Goal: Information Seeking & Learning: Learn about a topic

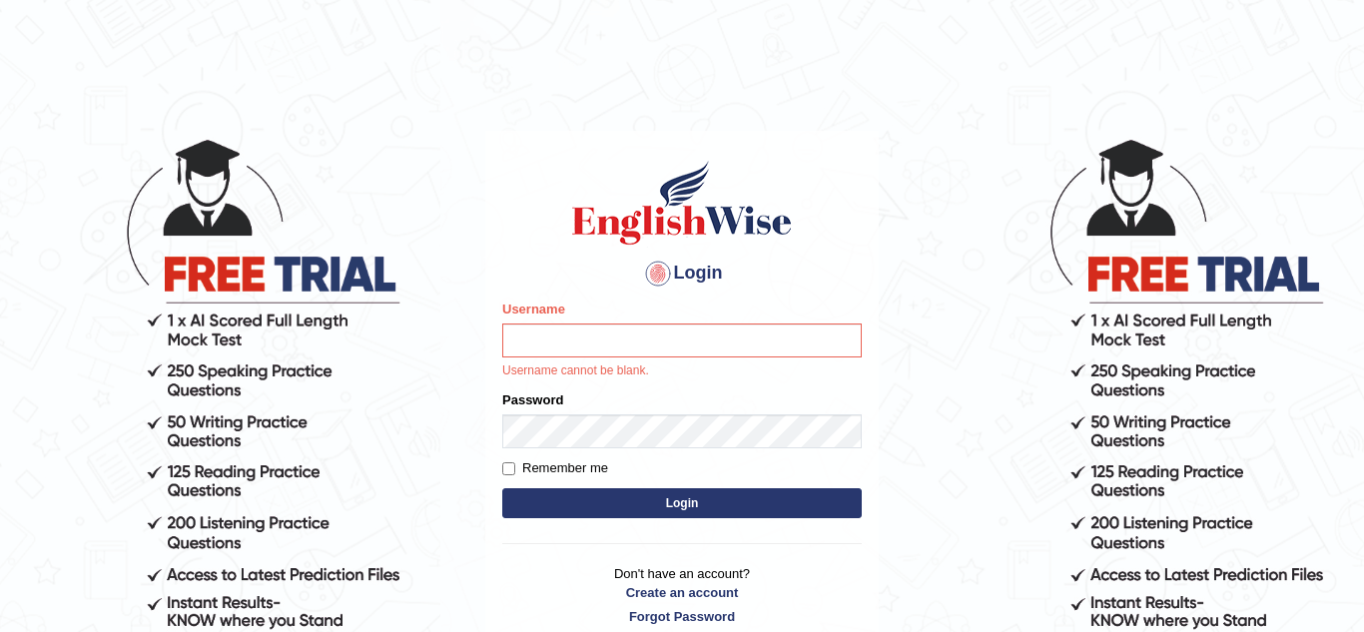
click at [874, 153] on div "Login Please fix the following errors: Username Username cannot be blank. Passw…" at bounding box center [681, 392] width 393 height 522
click at [721, 326] on input "Username" at bounding box center [682, 341] width 360 height 34
type input "k"
type input "KuljeetB"
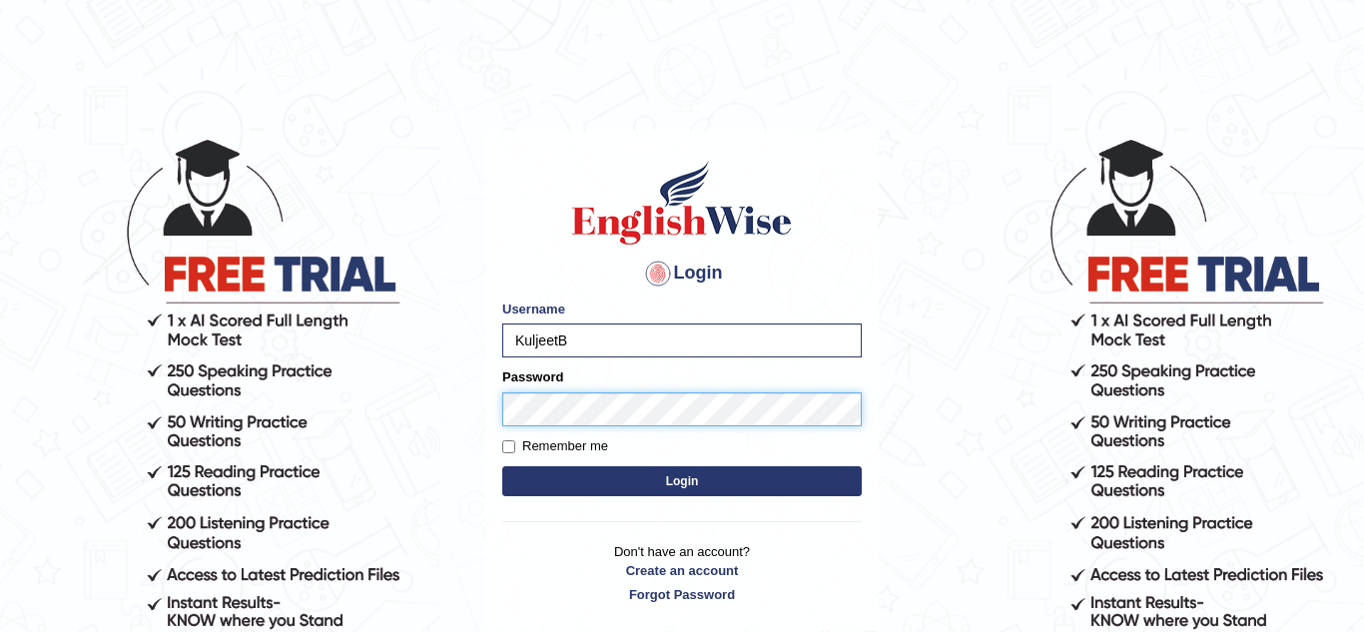
click at [502, 466] on button "Login" at bounding box center [682, 481] width 360 height 30
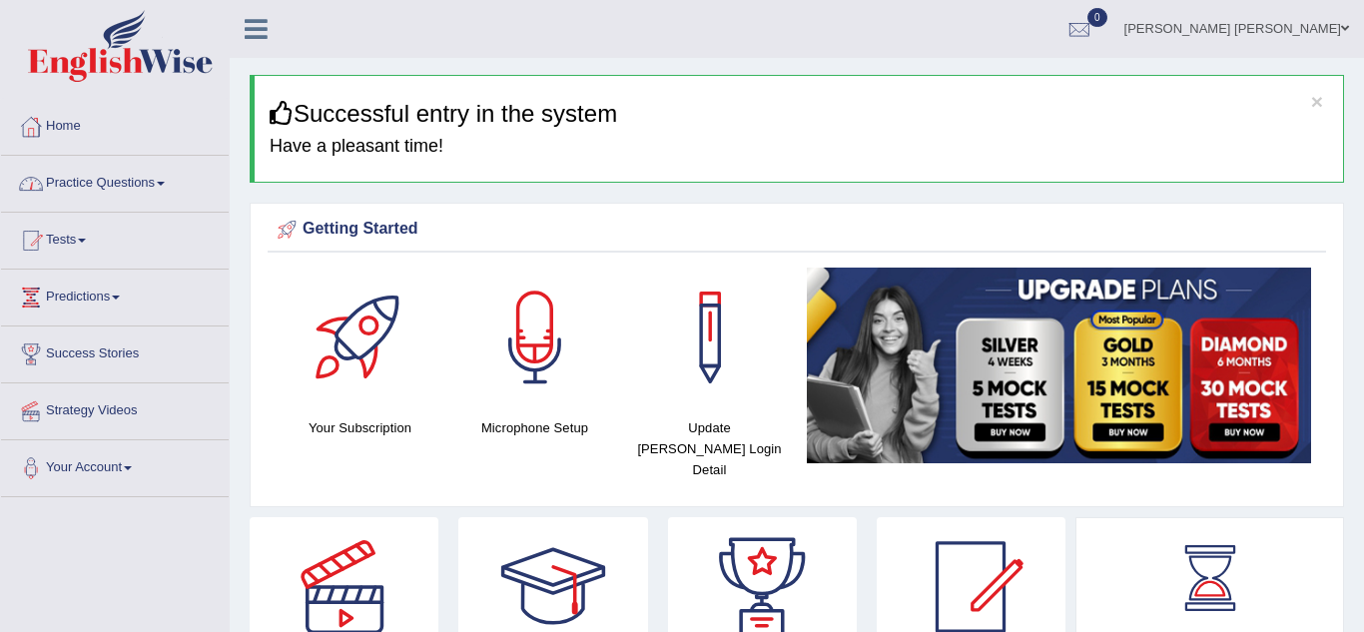
click at [169, 190] on link "Practice Questions" at bounding box center [115, 181] width 228 height 50
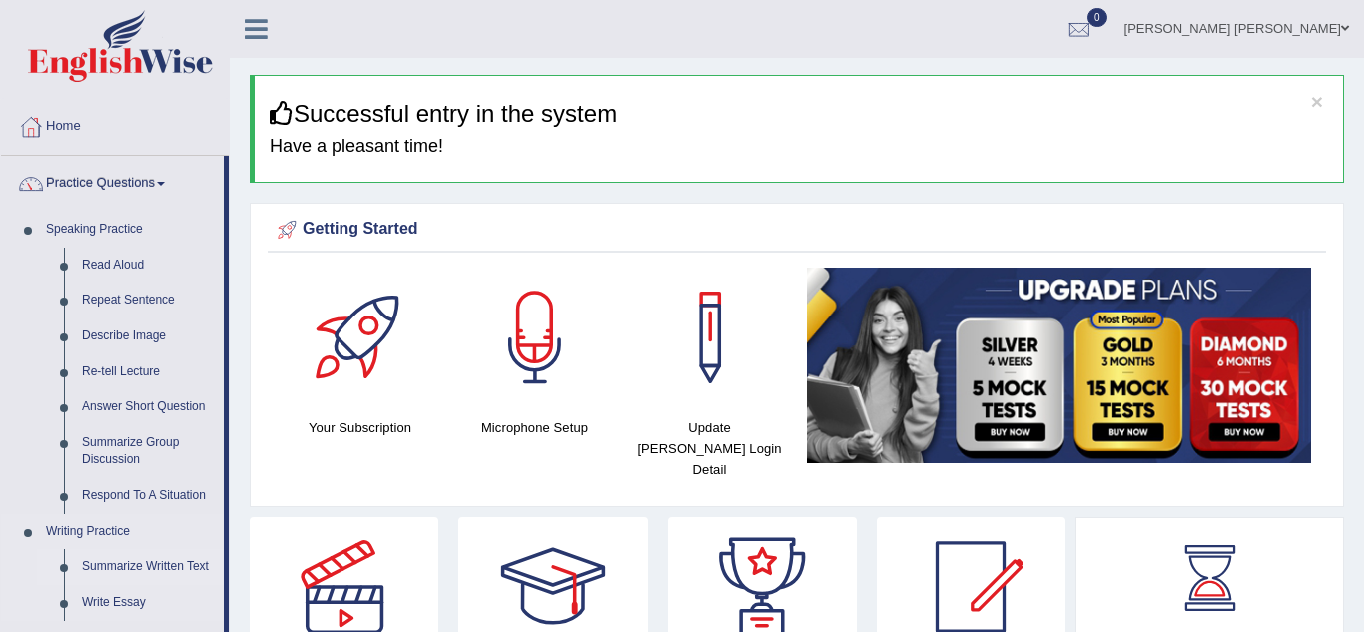
click at [150, 566] on link "Summarize Written Text" at bounding box center [148, 567] width 151 height 36
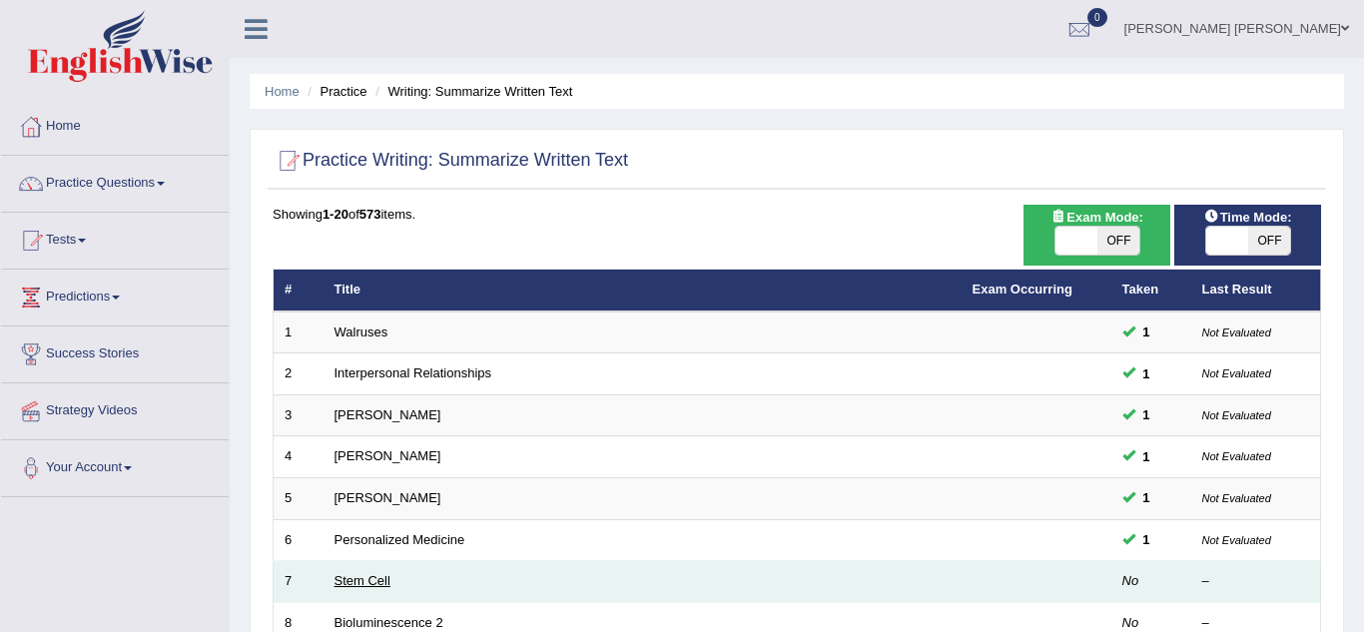
click at [375, 587] on link "Stem Cell" at bounding box center [363, 580] width 56 height 15
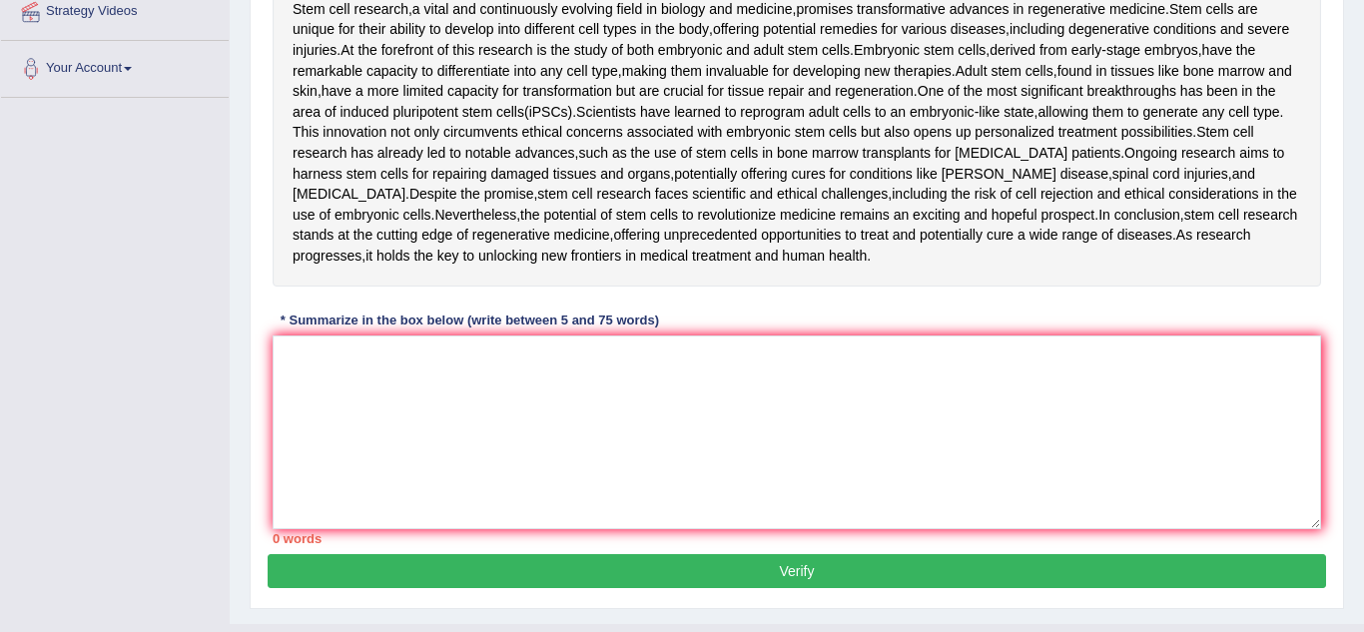
scroll to position [360, 0]
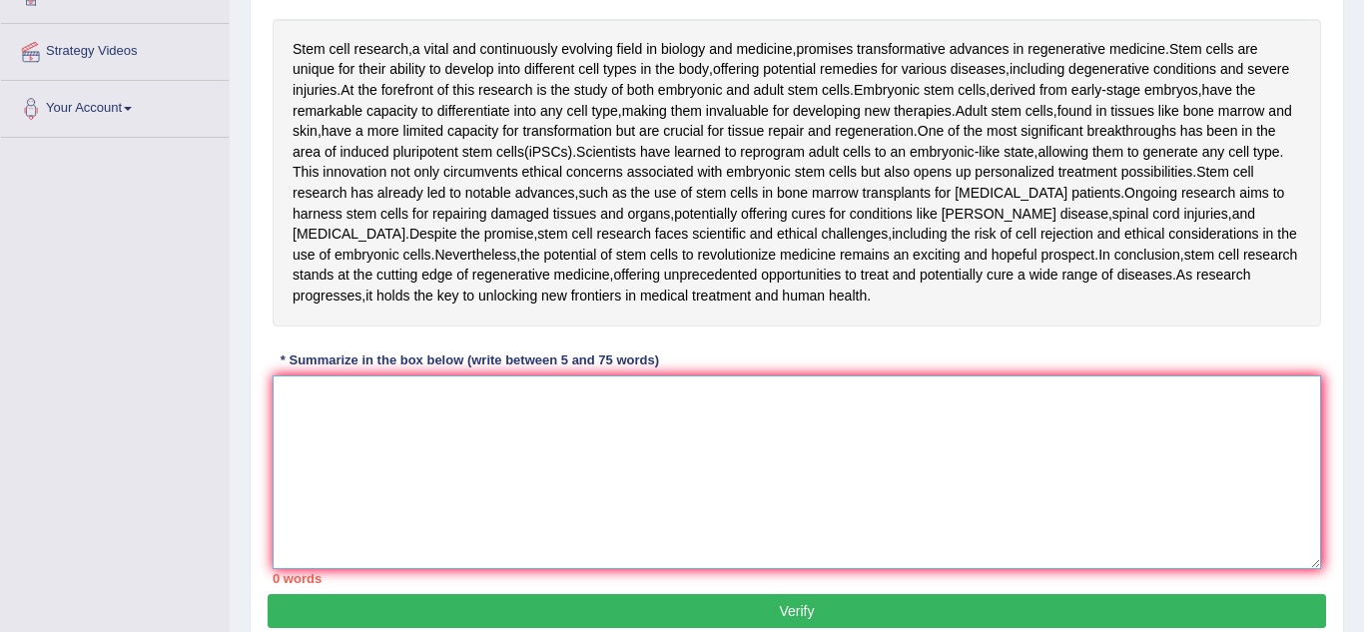
click at [322, 425] on textarea at bounding box center [797, 472] width 1049 height 194
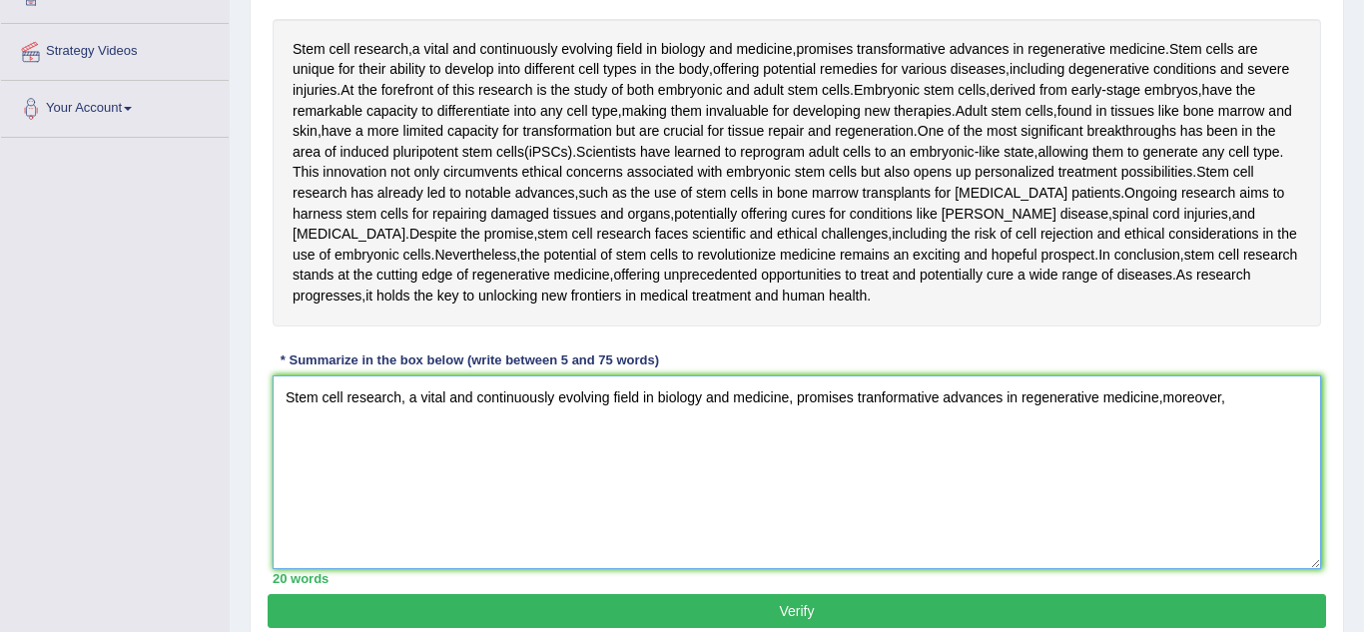
click at [1153, 400] on textarea "Stem cell research, a vital and continuously evolving field in biology and medi…" at bounding box center [797, 472] width 1049 height 194
click at [1222, 398] on textarea "Stem cell research, a vital and continuously evolving field in biology and medi…" at bounding box center [797, 472] width 1049 height 194
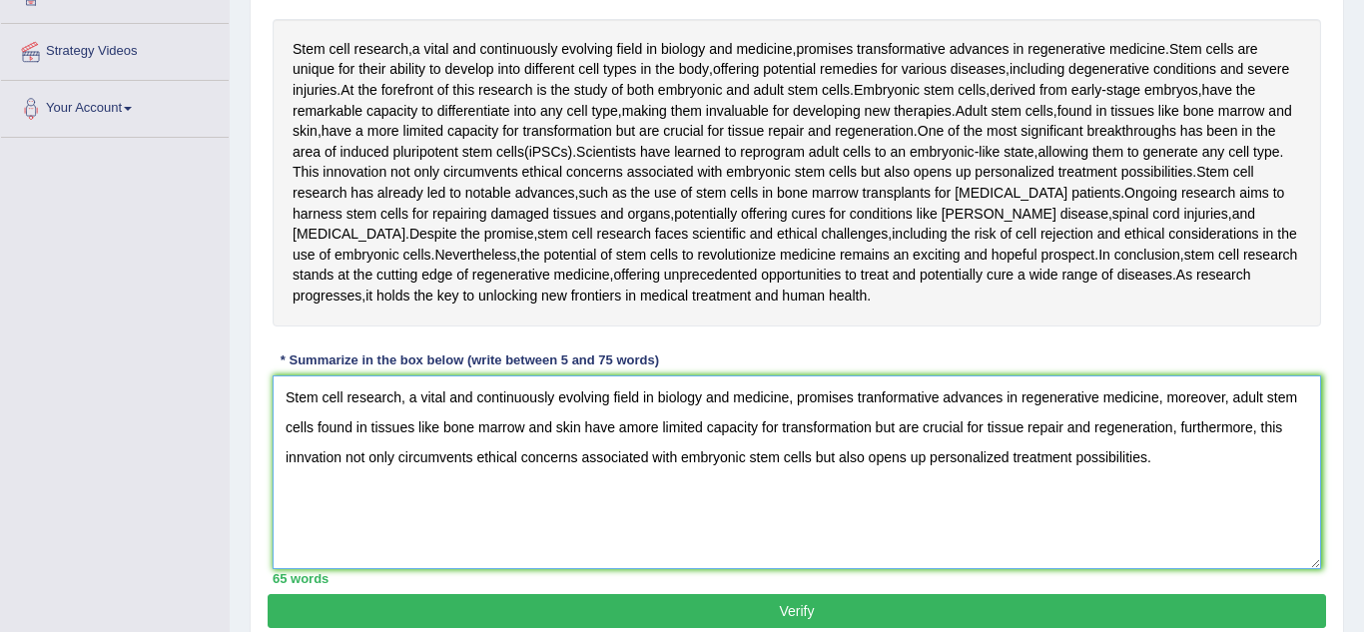
type textarea "Stem cell research, a vital and continuously evolving field in biology and medi…"
click at [606, 613] on button "Verify" at bounding box center [797, 611] width 1059 height 34
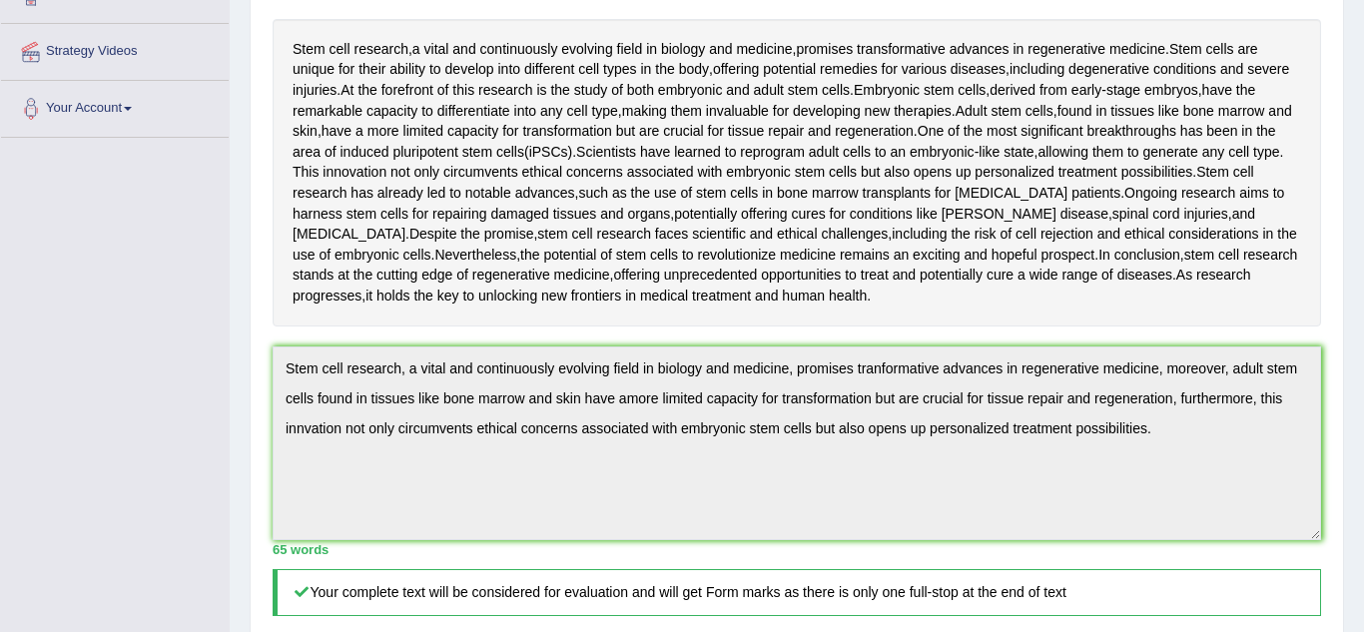
click at [1355, 416] on div "Home Practice Writing: Summarize Written Text Stem Cell « Prev Next » Report Qu…" at bounding box center [797, 365] width 1134 height 1451
click at [1359, 630] on div "Home Practice Writing: Summarize Written Text Stem Cell « Prev Next » Report Qu…" at bounding box center [797, 365] width 1134 height 1451
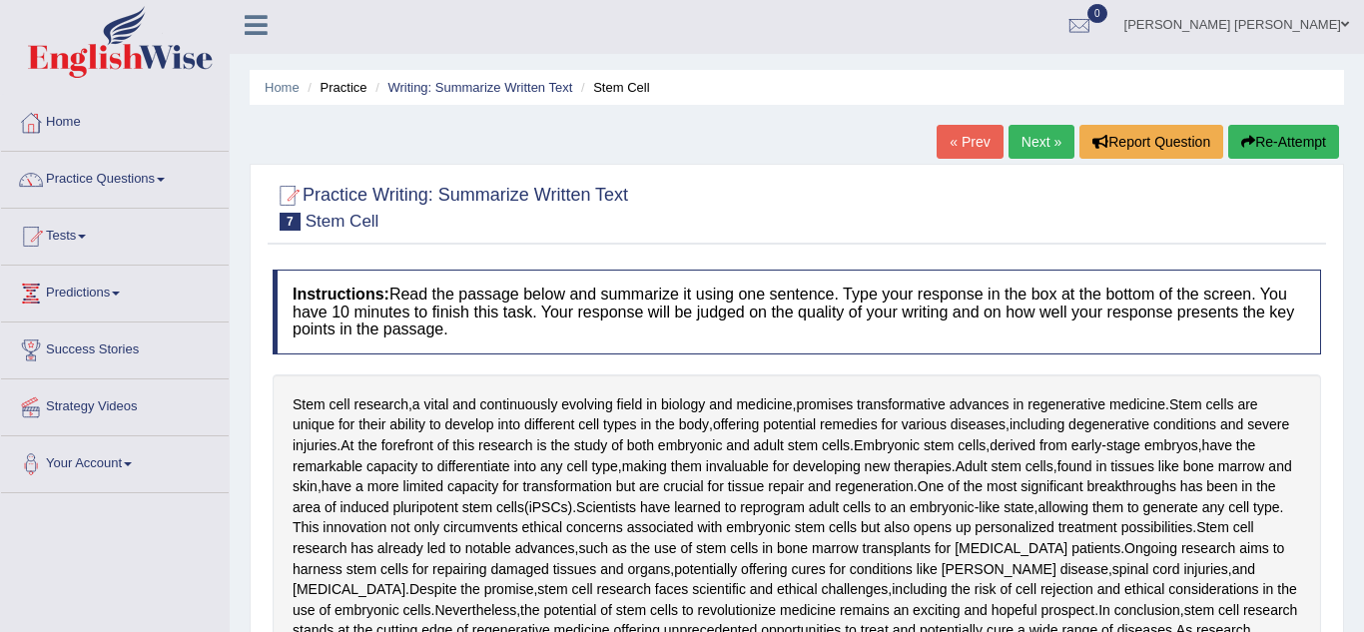
scroll to position [0, 0]
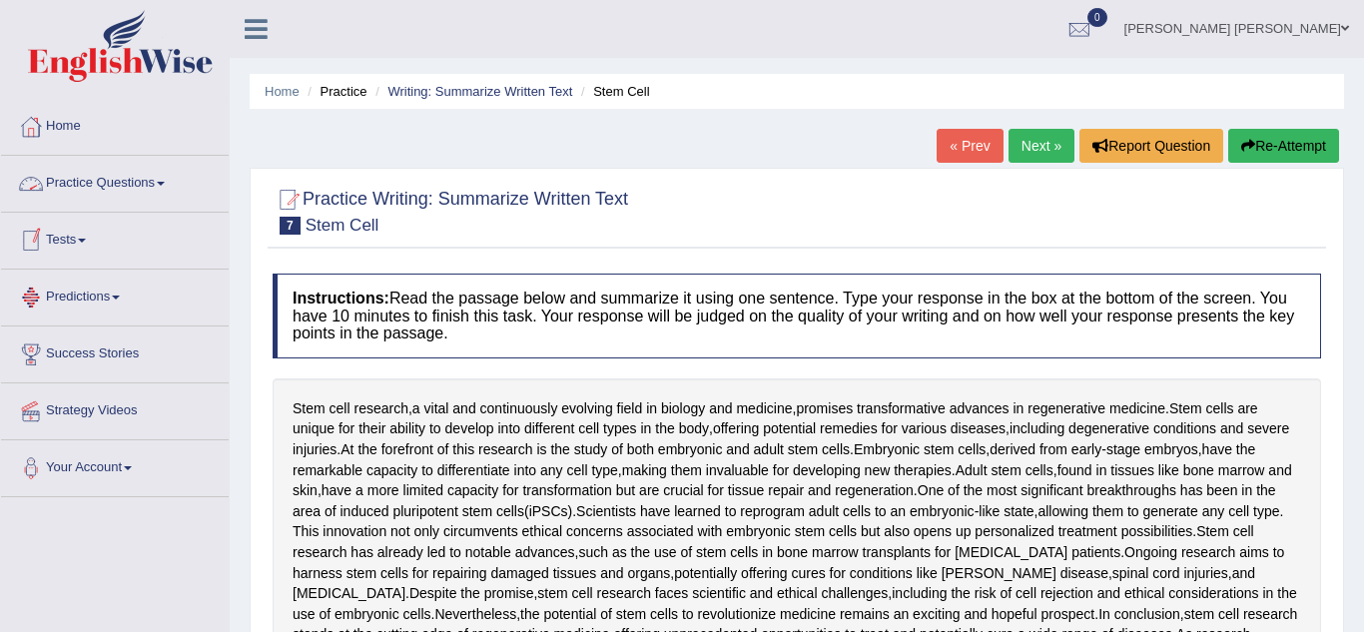
click at [165, 192] on link "Practice Questions" at bounding box center [115, 181] width 228 height 50
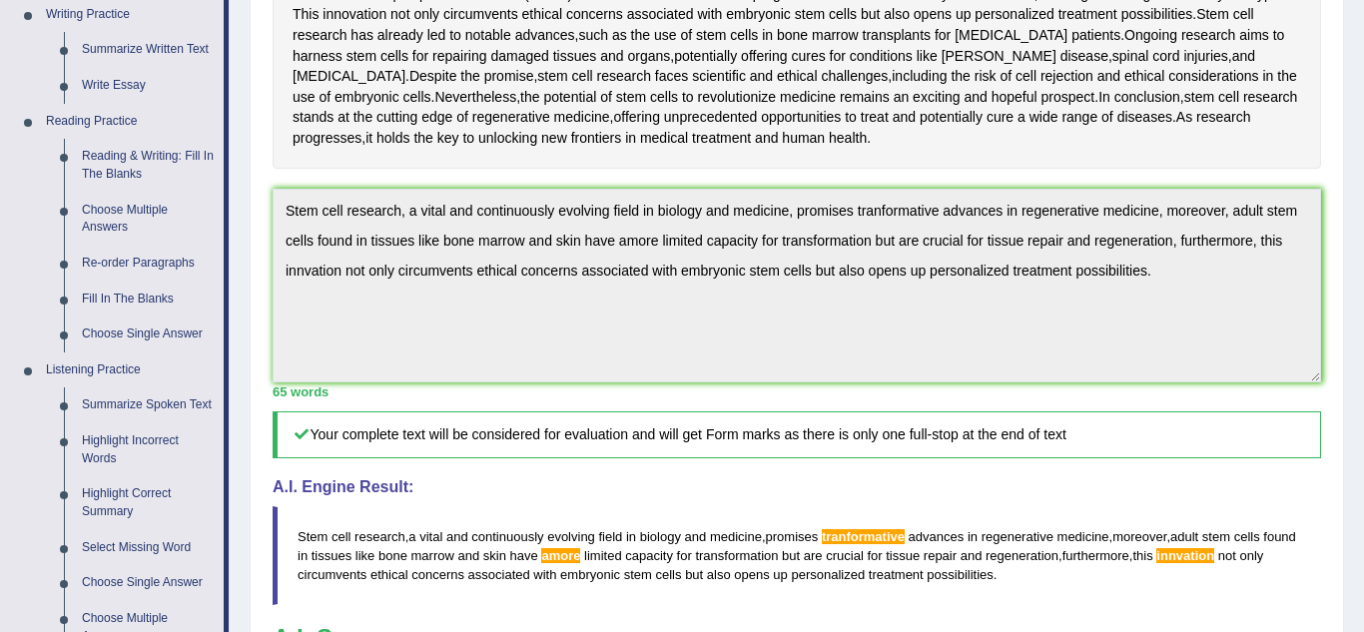
scroll to position [519, 0]
click at [142, 155] on link "Reading & Writing: Fill In The Blanks" at bounding box center [148, 163] width 151 height 53
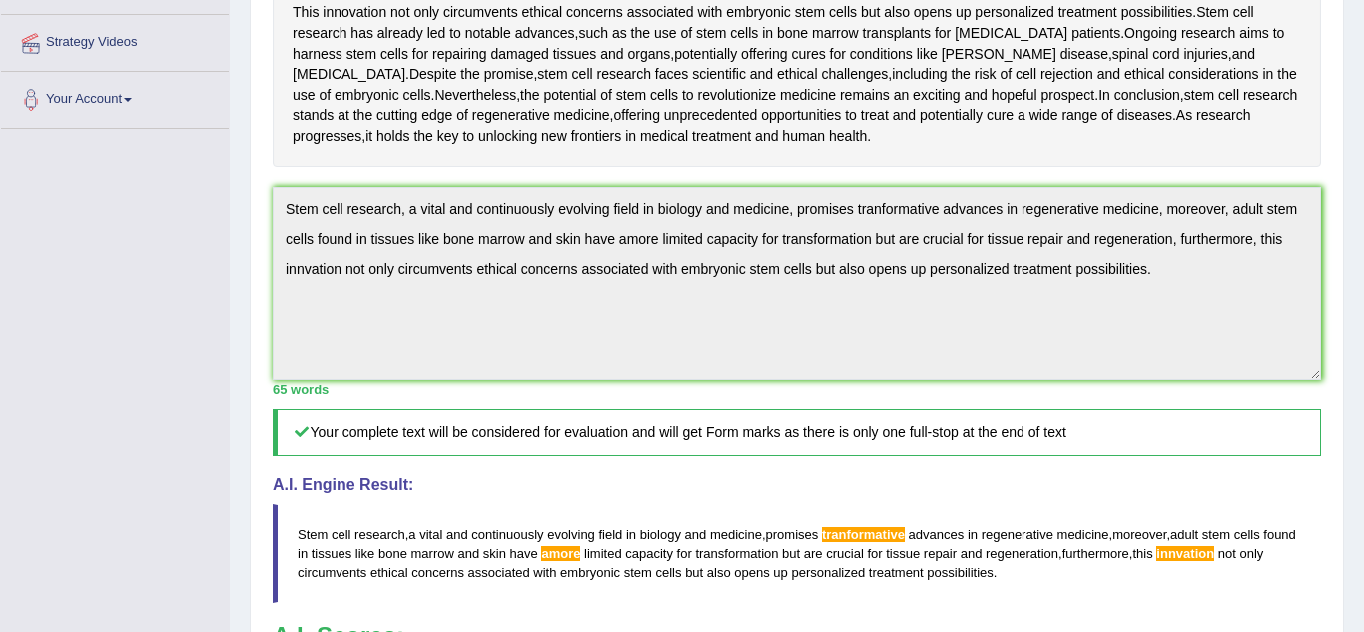
scroll to position [255, 0]
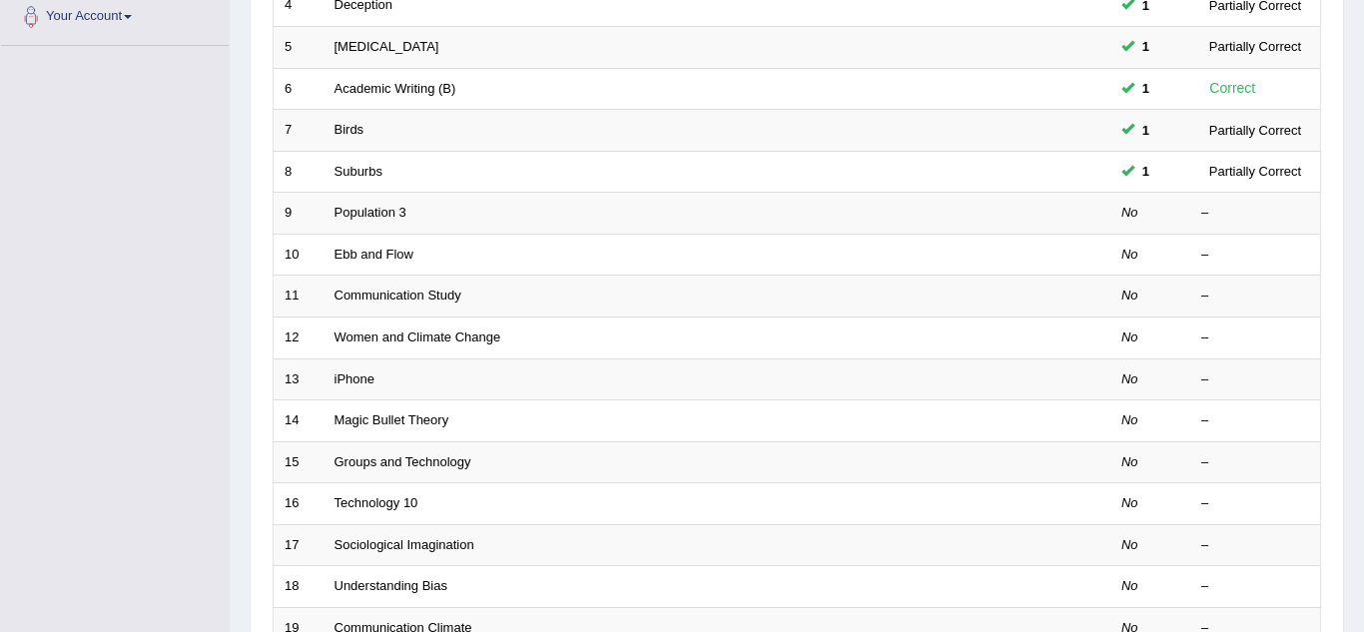
scroll to position [479, 0]
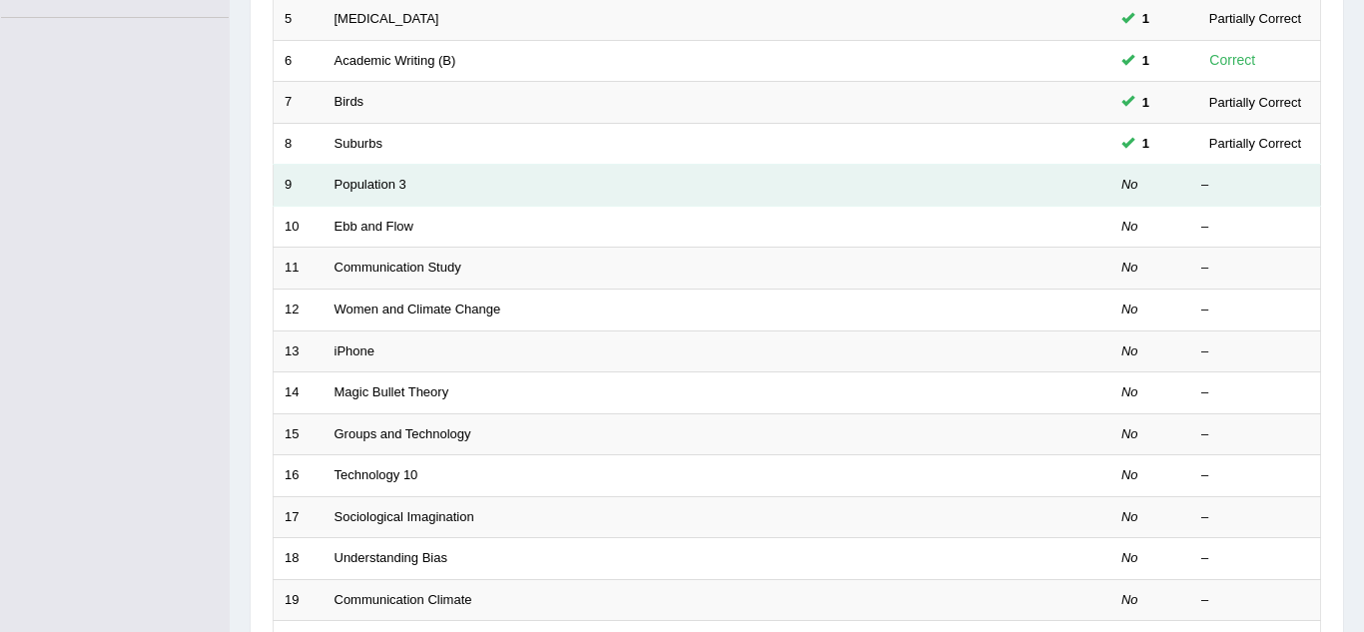
click at [372, 200] on td "Population 3" at bounding box center [642, 186] width 637 height 42
click at [373, 192] on td "Population 3" at bounding box center [642, 186] width 637 height 42
click at [374, 186] on link "Population 3" at bounding box center [371, 184] width 72 height 15
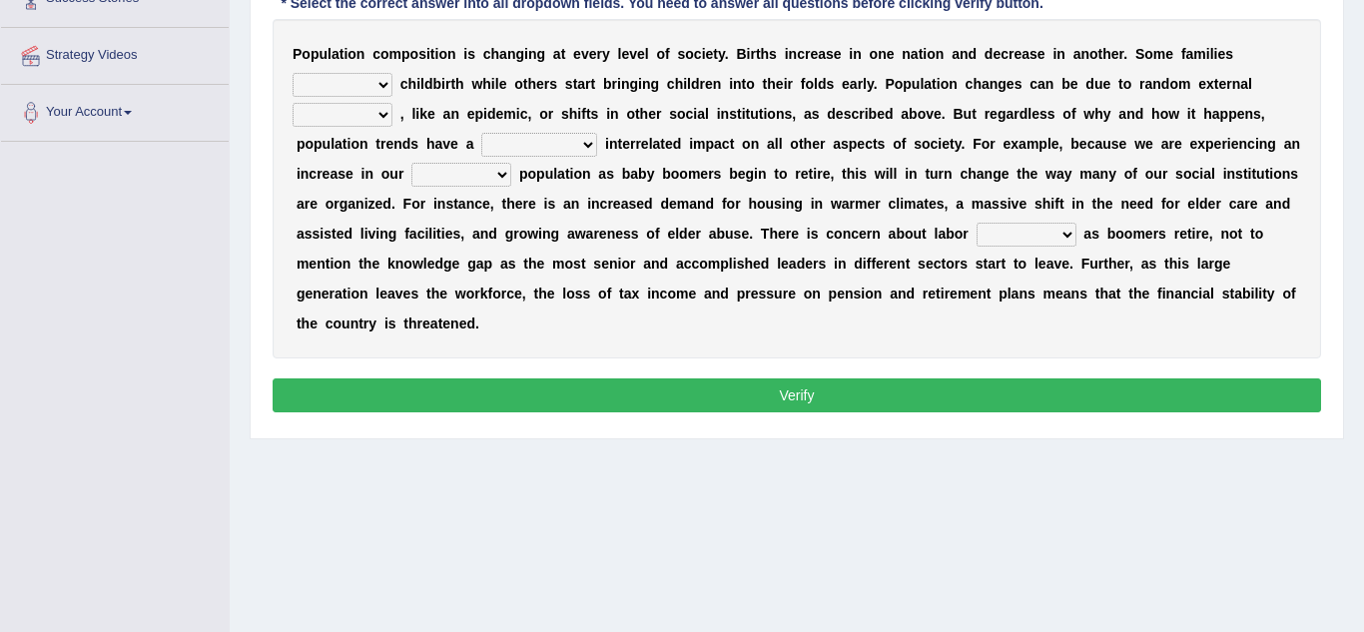
scroll to position [360, 0]
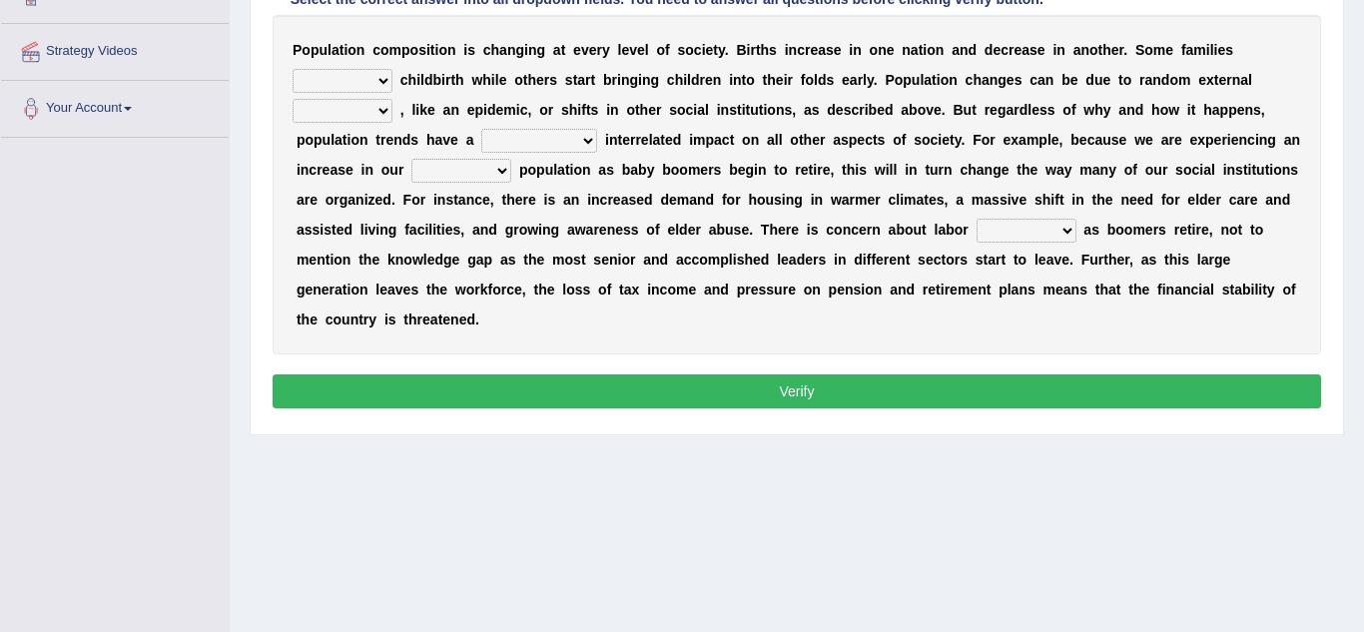
click at [392, 69] on select "demand default deliver delay" at bounding box center [343, 81] width 100 height 24
select select "delay"
click at [392, 69] on select "demand default deliver delay" at bounding box center [343, 81] width 100 height 24
click at [392, 99] on select "variations fortune formation forces" at bounding box center [343, 111] width 100 height 24
select select "formation"
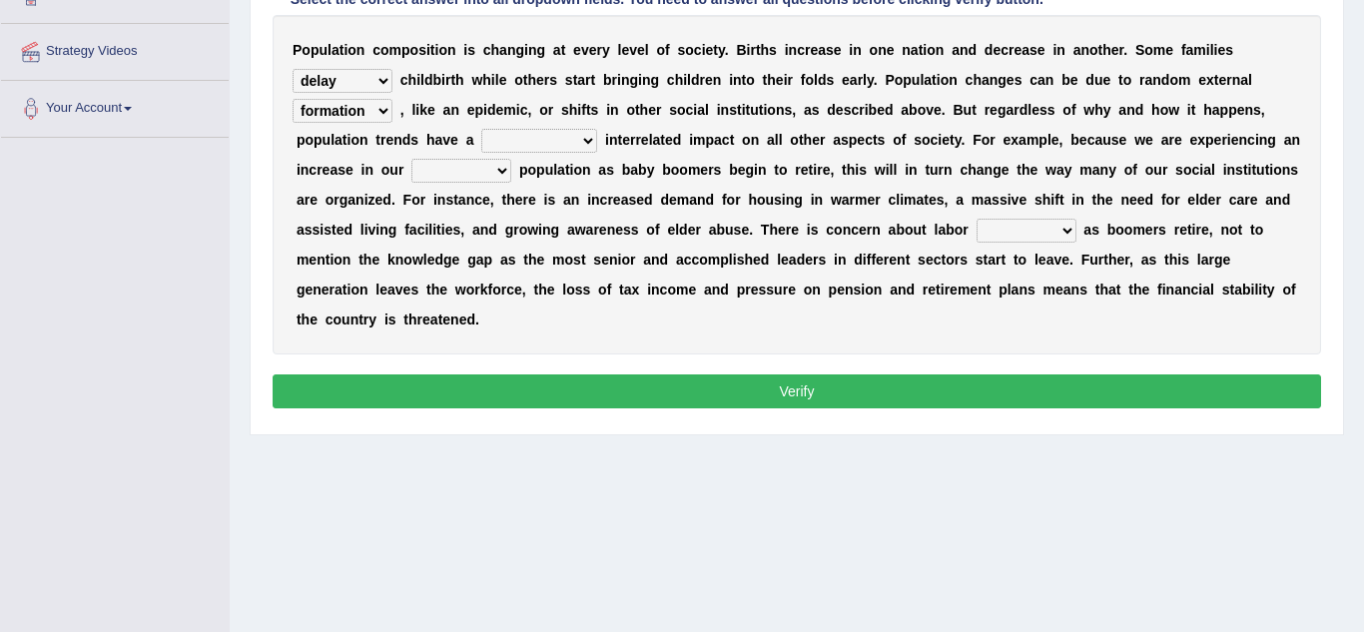
click at [392, 99] on select "variations fortune formation forces" at bounding box center [343, 111] width 100 height 24
click at [481, 139] on select "tremendous tenuous tremulous spontaneous" at bounding box center [539, 141] width 116 height 24
select select "tremendous"
click at [481, 129] on select "tremendous tenuous tremulous spontaneous" at bounding box center [539, 141] width 116 height 24
click at [977, 236] on select "shortcuts shortfalls shortages shorthand" at bounding box center [1027, 231] width 100 height 24
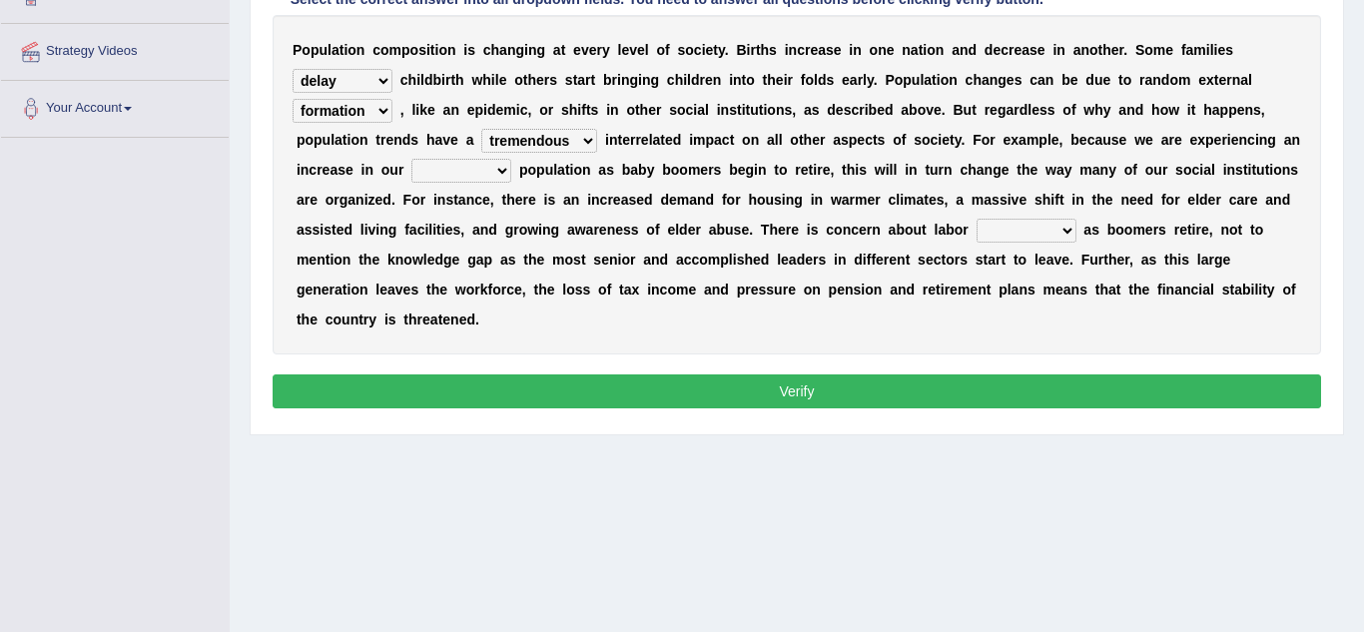
select select "shortfalls"
click at [977, 219] on select "shortcuts shortfalls shortages shorthand" at bounding box center [1027, 231] width 100 height 24
click at [641, 374] on button "Verify" at bounding box center [797, 391] width 1049 height 34
click at [511, 159] on select "tertiary senior junior primary" at bounding box center [461, 171] width 100 height 24
select select "senior"
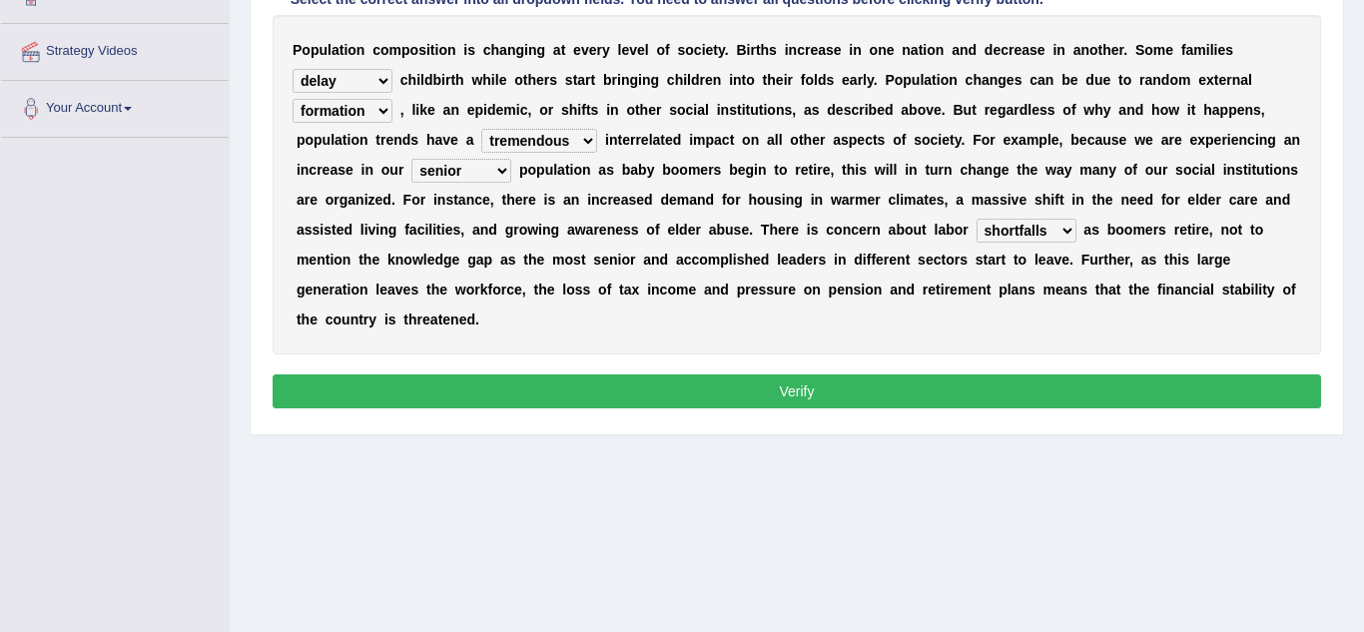
click at [511, 159] on select "tertiary senior junior primary" at bounding box center [461, 171] width 100 height 24
click at [1110, 374] on button "Verify" at bounding box center [797, 391] width 1049 height 34
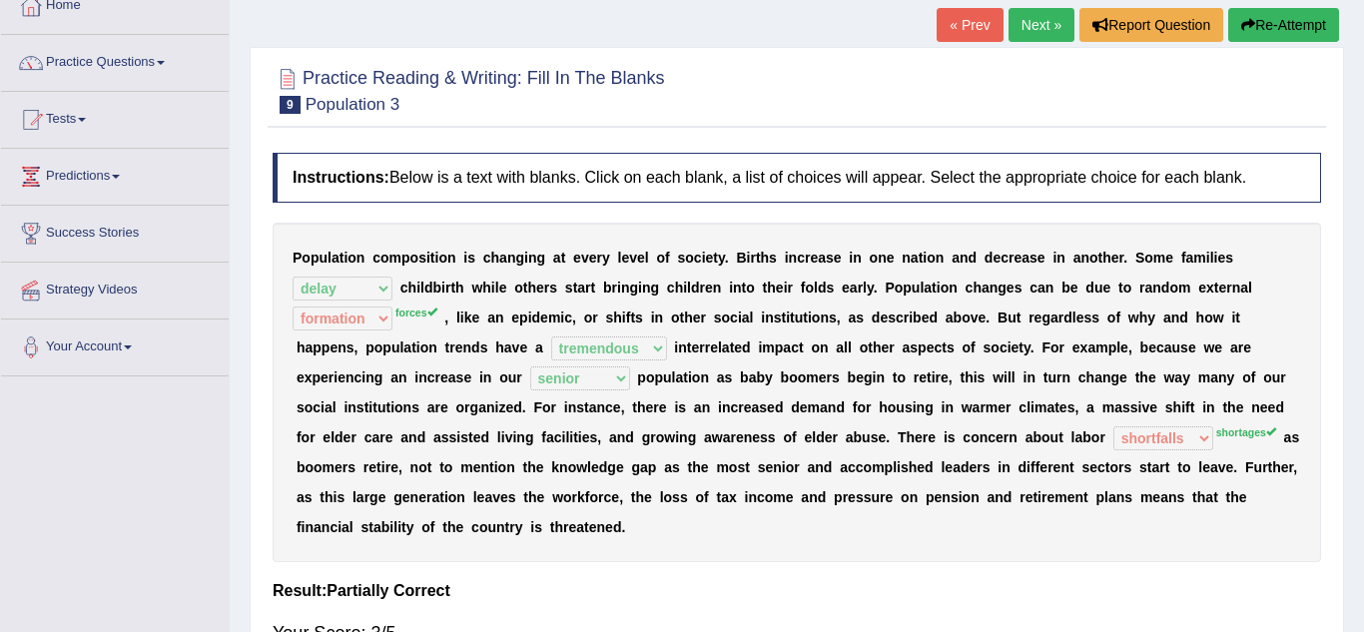
scroll to position [120, 0]
click at [1056, 25] on link "Next »" at bounding box center [1042, 26] width 66 height 34
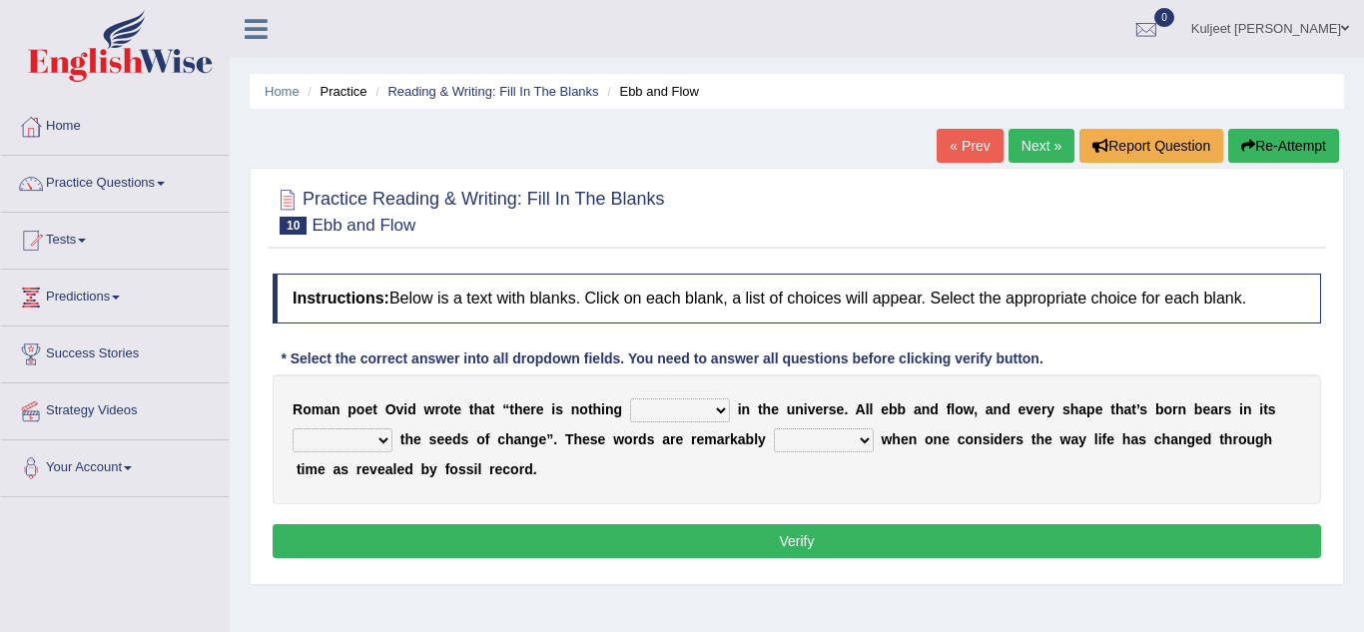
click at [700, 407] on select "orthodox volatile constant cheap" at bounding box center [680, 410] width 100 height 24
select select "constant"
click at [630, 398] on select "orthodox volatile constant cheap" at bounding box center [680, 410] width 100 height 24
click at [389, 441] on select "heart limb womb brain" at bounding box center [343, 440] width 100 height 24
select select "heart"
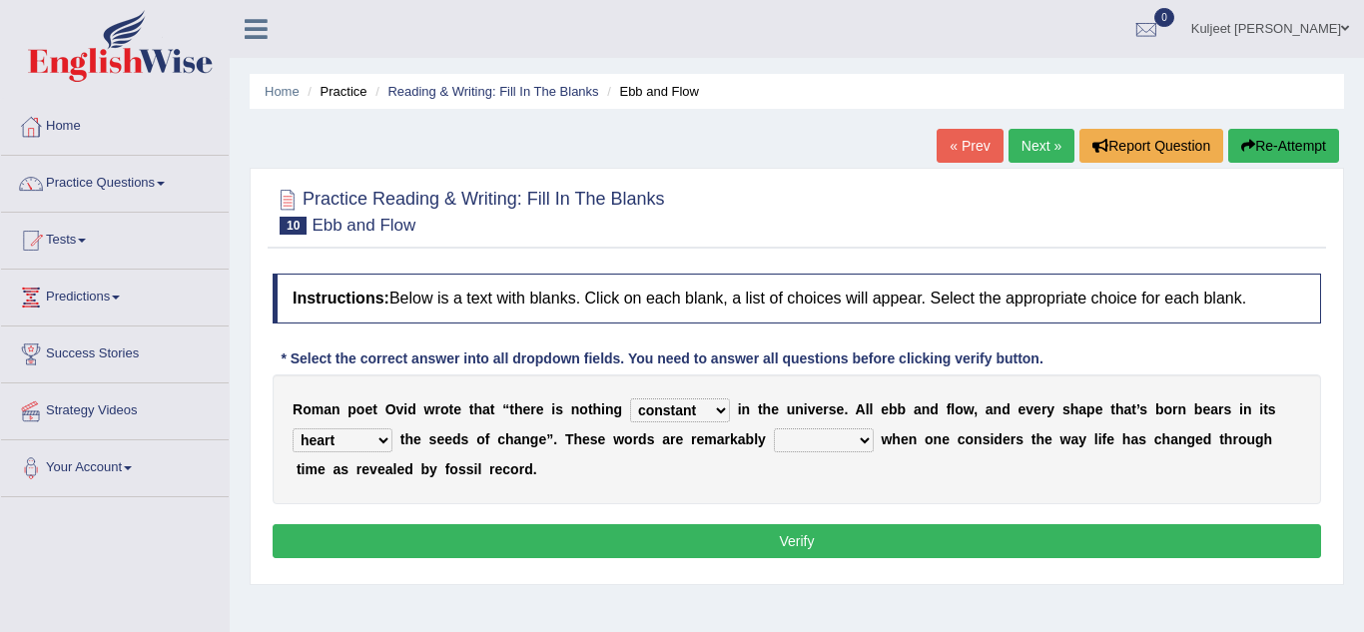
click at [293, 428] on select "heart limb womb brain" at bounding box center [343, 440] width 100 height 24
click at [842, 447] on select "prevalent detached relevant dominant" at bounding box center [824, 440] width 100 height 24
select select "relevant"
click at [774, 428] on select "prevalent detached relevant dominant" at bounding box center [824, 440] width 100 height 24
click at [815, 538] on button "Verify" at bounding box center [797, 541] width 1049 height 34
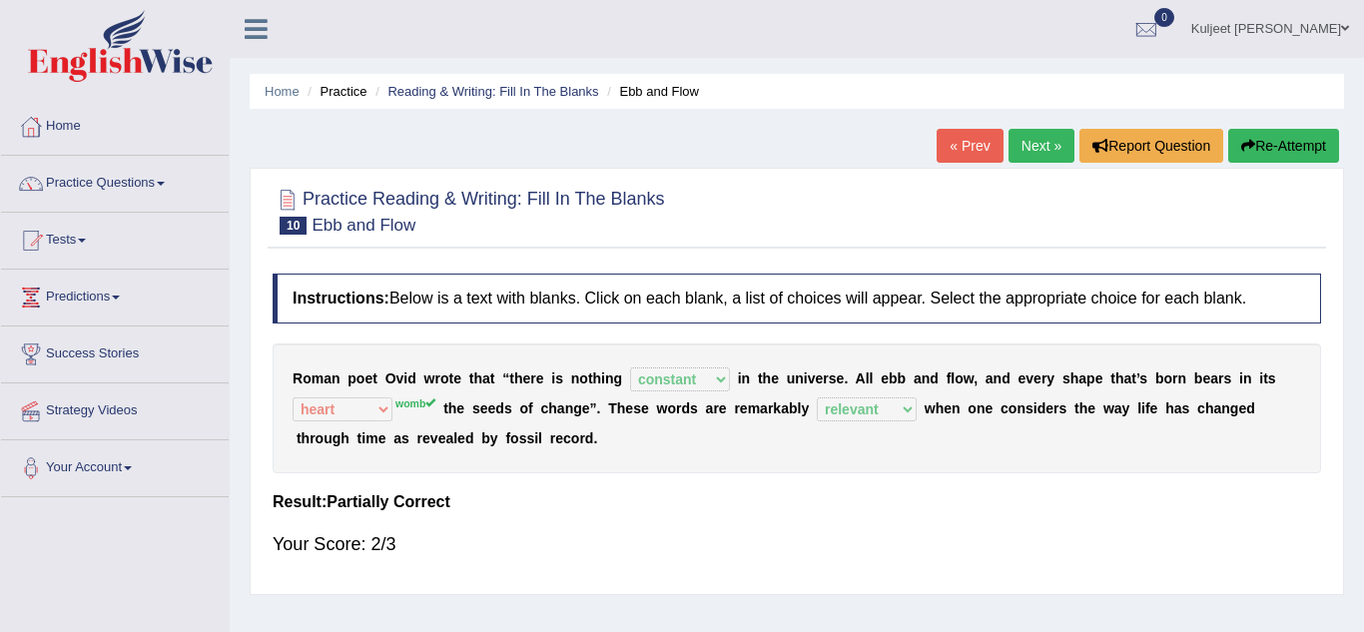
click at [1055, 154] on link "Next »" at bounding box center [1042, 146] width 66 height 34
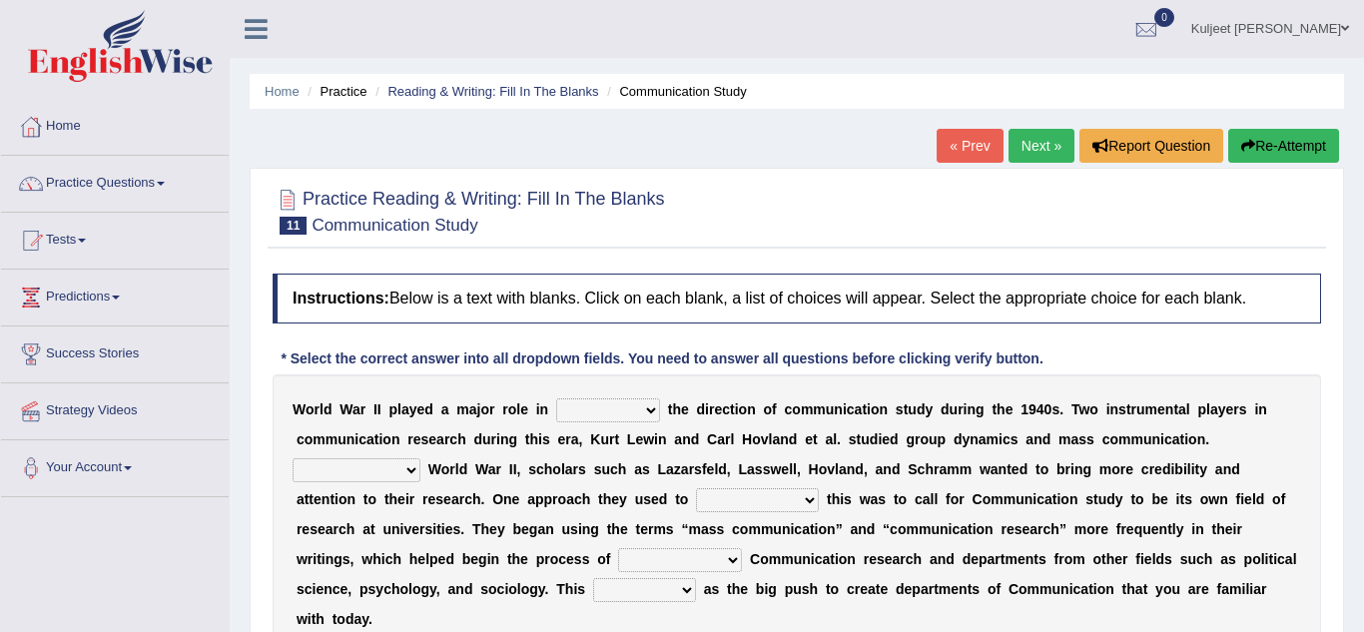
click at [624, 414] on select "shaping sharpening shunning shivering" at bounding box center [608, 410] width 104 height 24
select select "shaping"
click at [556, 398] on select "shaping sharpening shunning shivering" at bounding box center [608, 410] width 104 height 24
click at [420, 458] on select "Being followed To be followed Following Followed" at bounding box center [357, 470] width 128 height 24
select select "Being followed"
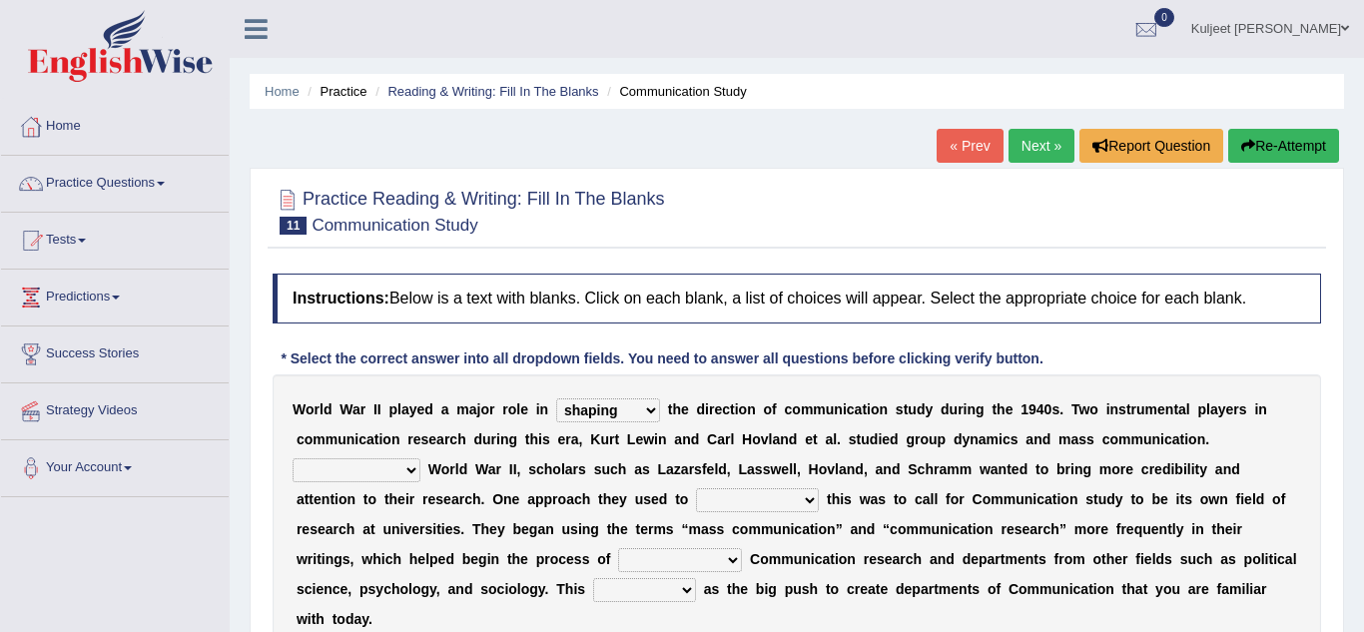
click at [420, 458] on select "Being followed To be followed Following Followed" at bounding box center [357, 470] width 128 height 24
click at [819, 496] on b at bounding box center [823, 499] width 8 height 16
click at [696, 502] on select "accompany accomplish acknowledge accommodate" at bounding box center [757, 500] width 123 height 24
select select "acknowledge"
click at [696, 488] on select "accompany accomplish acknowledge accommodate" at bounding box center [757, 500] width 123 height 24
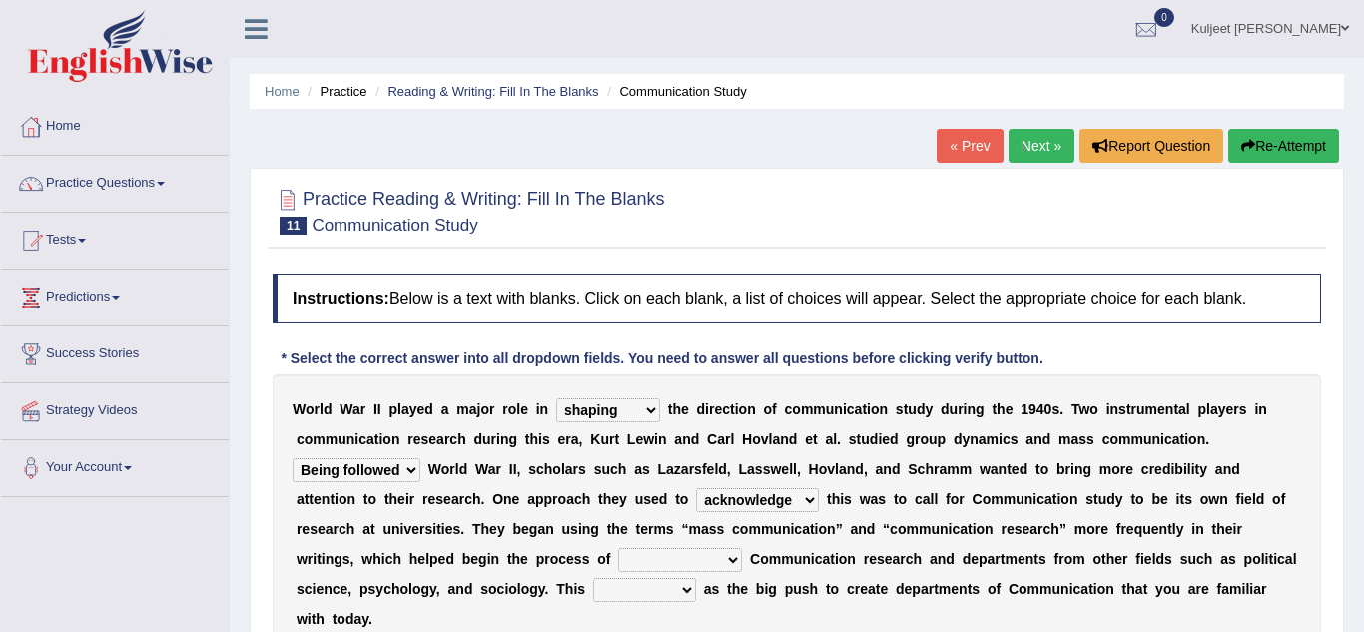
click at [618, 560] on select "discharging distinguishing disputing displaying" at bounding box center [680, 560] width 124 height 24
select select "displaying"
click at [618, 548] on select "discharging distinguishing disputing displaying" at bounding box center [680, 560] width 124 height 24
click at [618, 562] on select "discharging distinguishing disputing displaying" at bounding box center [680, 560] width 124 height 24
click at [593, 591] on select "served considered regarded provided" at bounding box center [644, 590] width 103 height 24
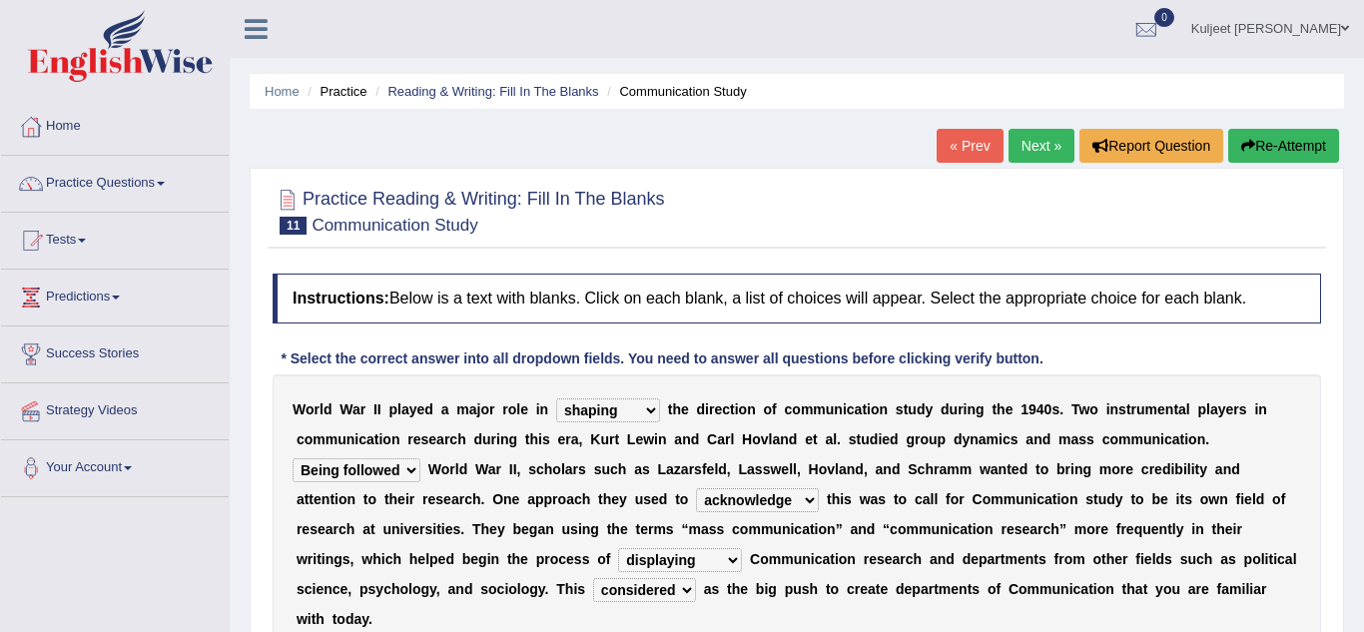
click at [593, 578] on select "served considered regarded provided" at bounding box center [644, 590] width 103 height 24
select select "provided"
click at [1258, 571] on div "W o r l d W a r I I p l a y e d a m a j o r r o l e i n shaping sharpening shun…" at bounding box center [797, 514] width 1049 height 280
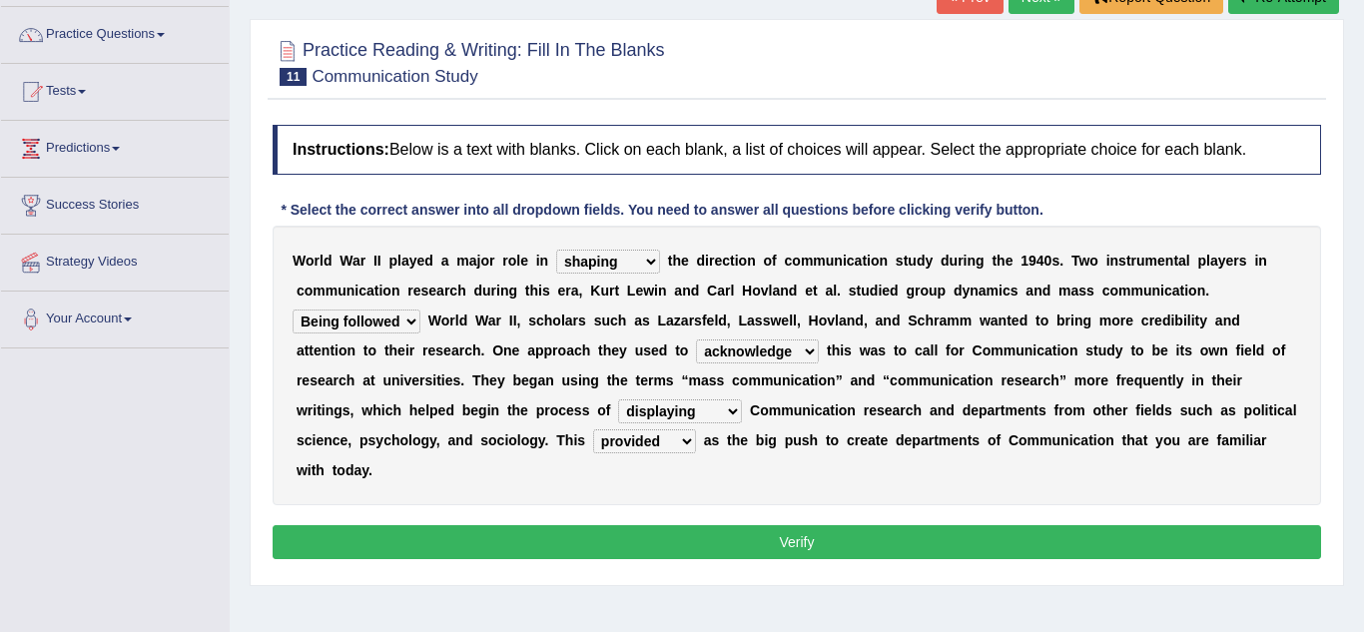
scroll to position [160, 0]
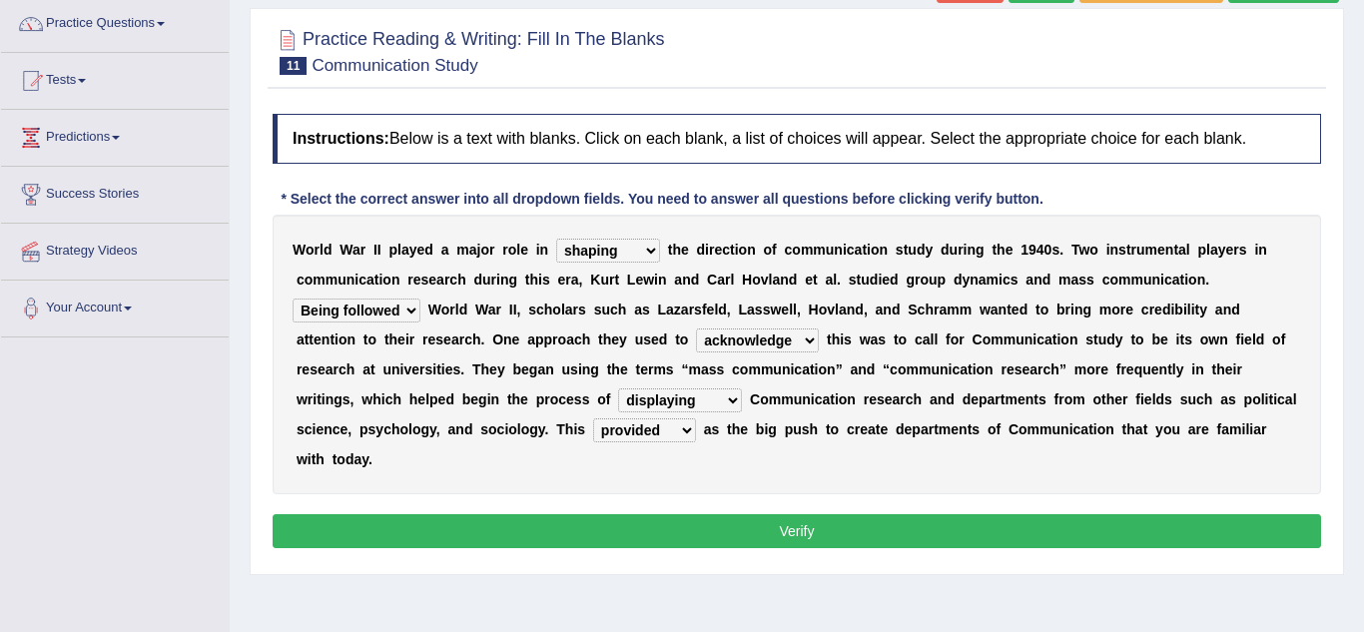
click at [670, 514] on button "Verify" at bounding box center [797, 531] width 1049 height 34
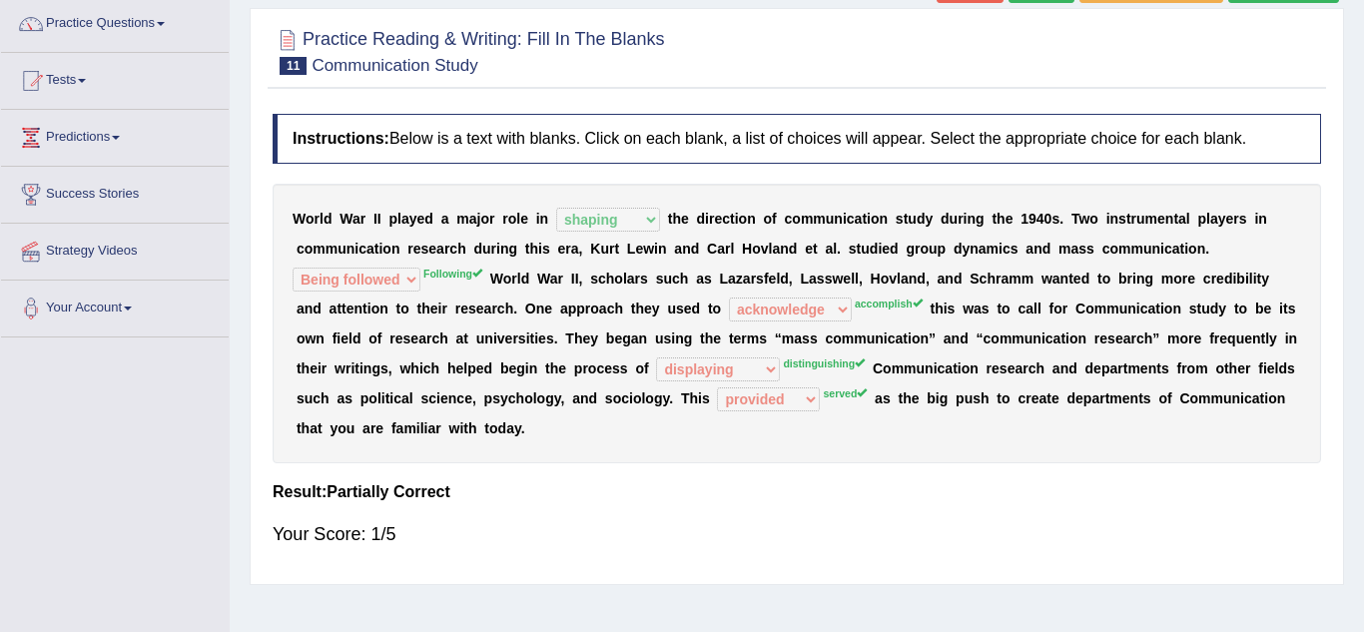
click at [1292, 48] on div at bounding box center [797, 50] width 1049 height 61
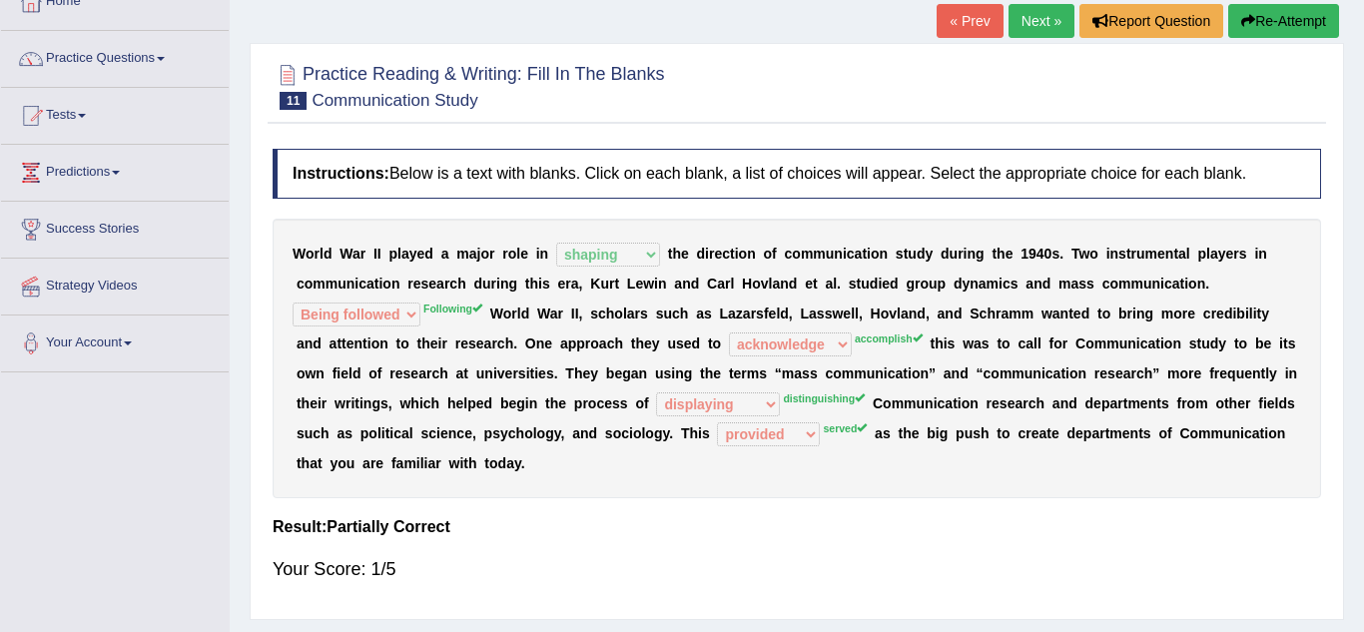
scroll to position [120, 0]
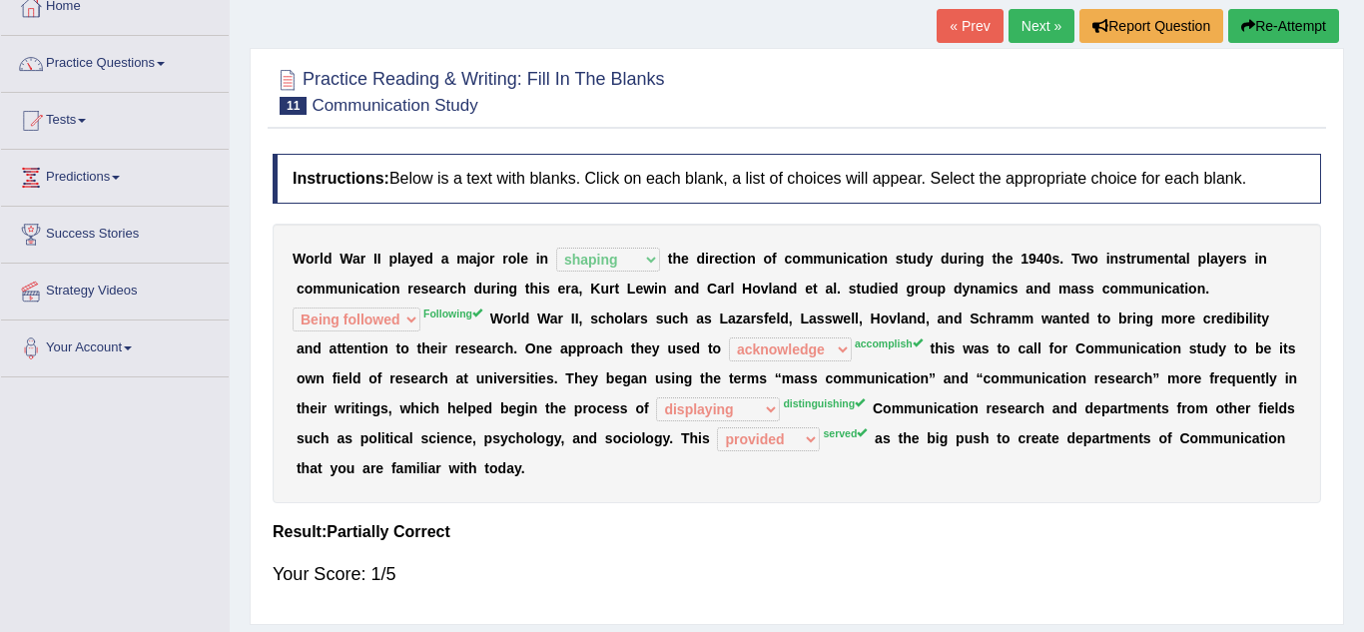
click at [1049, 26] on link "Next »" at bounding box center [1042, 26] width 66 height 34
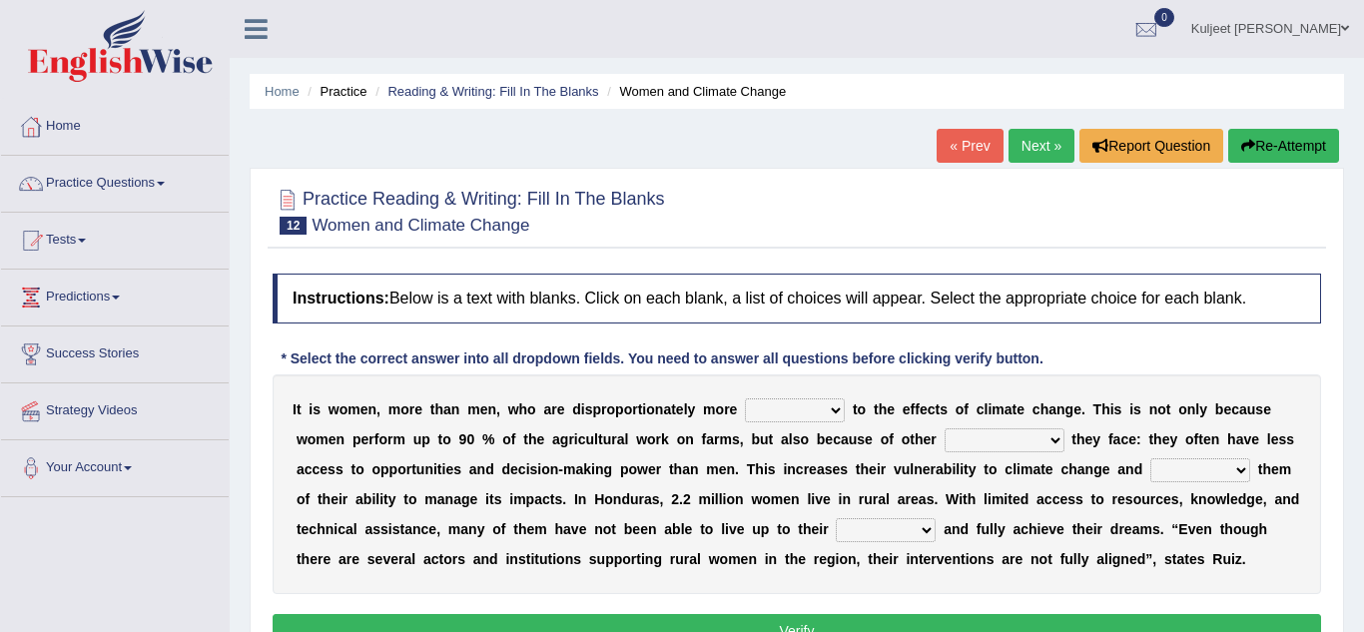
click at [800, 416] on select "defensive beatable vulnerable defective" at bounding box center [795, 410] width 100 height 24
select select "vulnerable"
click at [745, 398] on select "defensive beatable vulnerable defective" at bounding box center [795, 410] width 100 height 24
click at [1065, 441] on b at bounding box center [1069, 439] width 8 height 16
click at [945, 437] on select "chances challenges awkwardness changes" at bounding box center [1005, 440] width 120 height 24
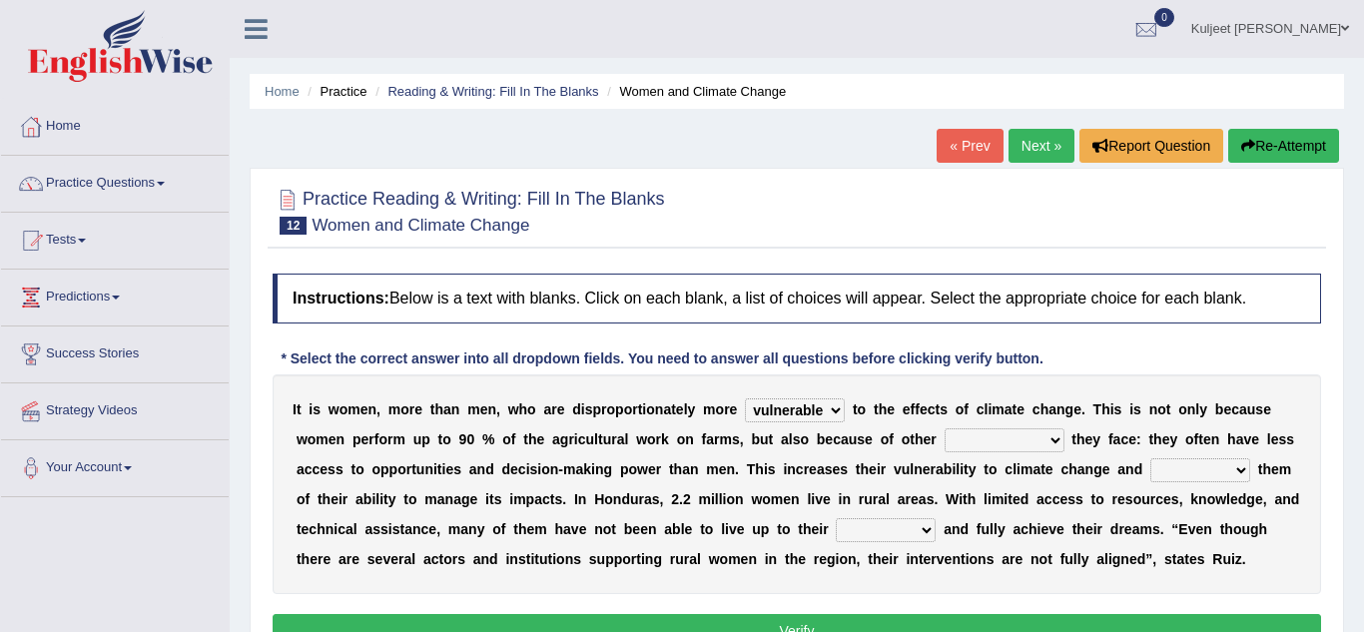
select select "challenges"
click at [945, 428] on select "chances challenges awkwardness changes" at bounding box center [1005, 440] width 120 height 24
click at [1258, 468] on b "t" at bounding box center [1260, 469] width 5 height 16
click at [1250, 467] on b at bounding box center [1254, 469] width 8 height 16
click at [1150, 467] on select "deprives caprices deposits thrives" at bounding box center [1200, 470] width 100 height 24
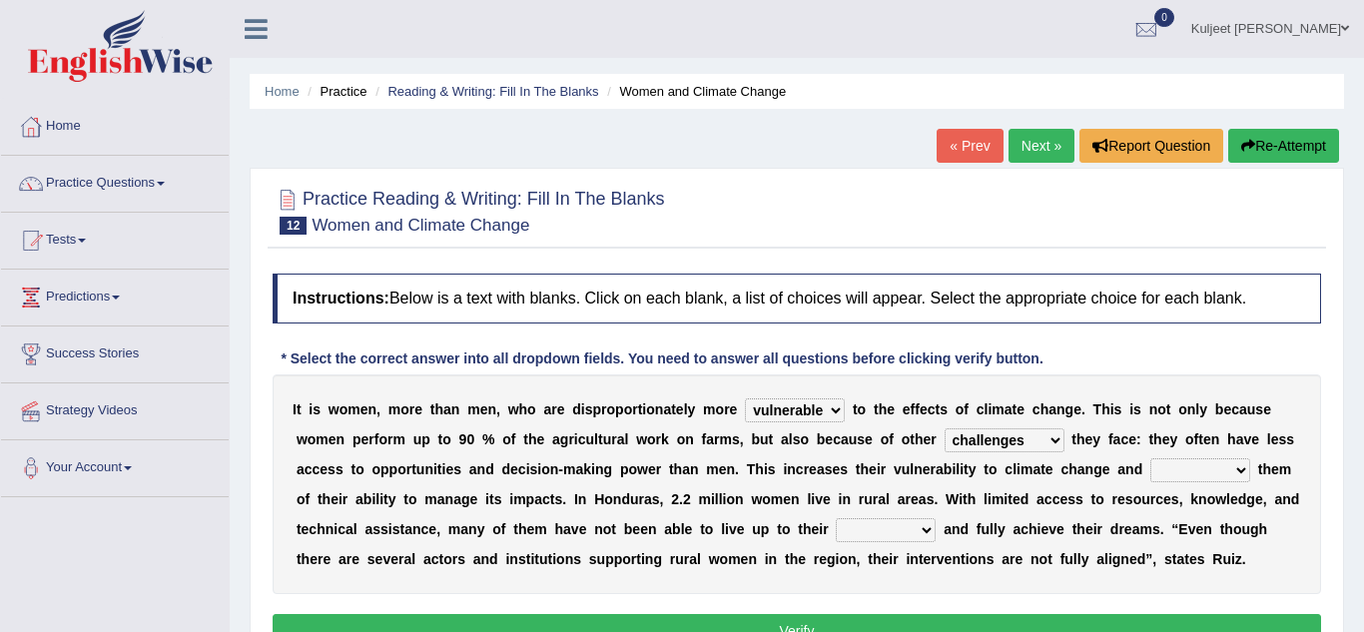
select select "deprives"
click at [1150, 458] on select "deprives caprices deposits thrives" at bounding box center [1200, 470] width 100 height 24
click at [836, 533] on select "endurance patience capacities publicity" at bounding box center [886, 530] width 100 height 24
select select "capacities"
click at [836, 518] on select "endurance patience capacities publicity" at bounding box center [886, 530] width 100 height 24
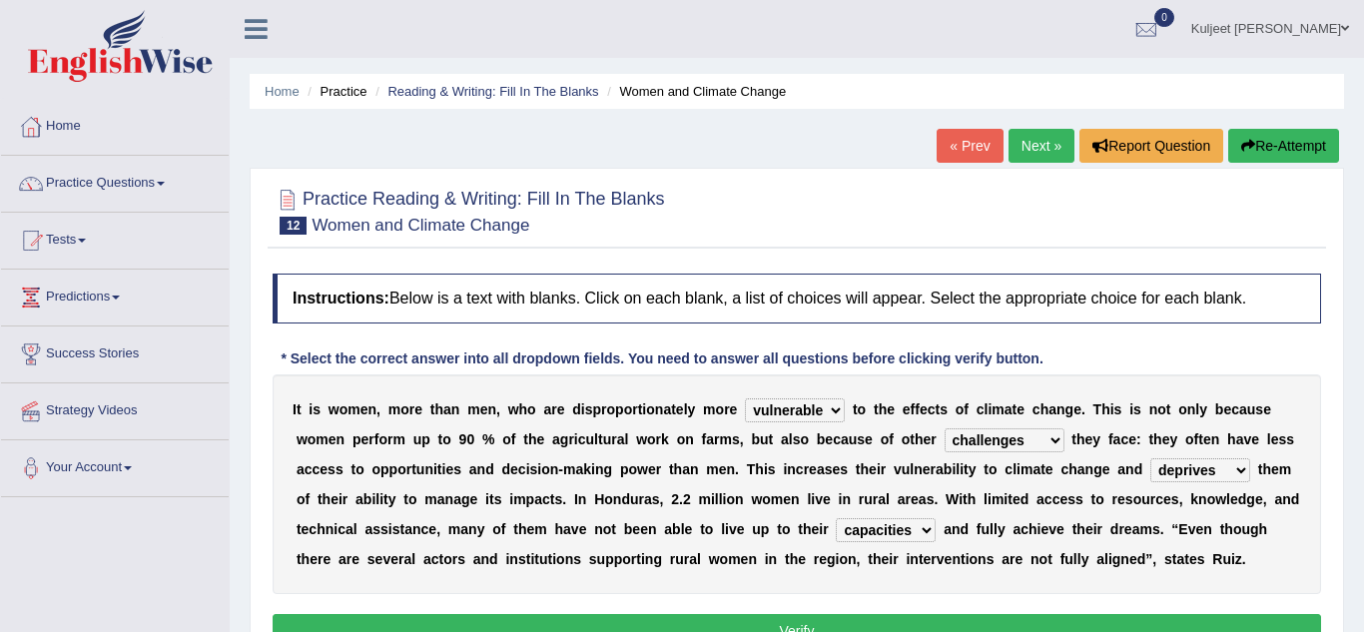
click at [1098, 547] on div "I t i s w o m e n , m o r e t h a n m e n , w h o a r e d i s p r o p o r t i o…" at bounding box center [797, 484] width 1049 height 220
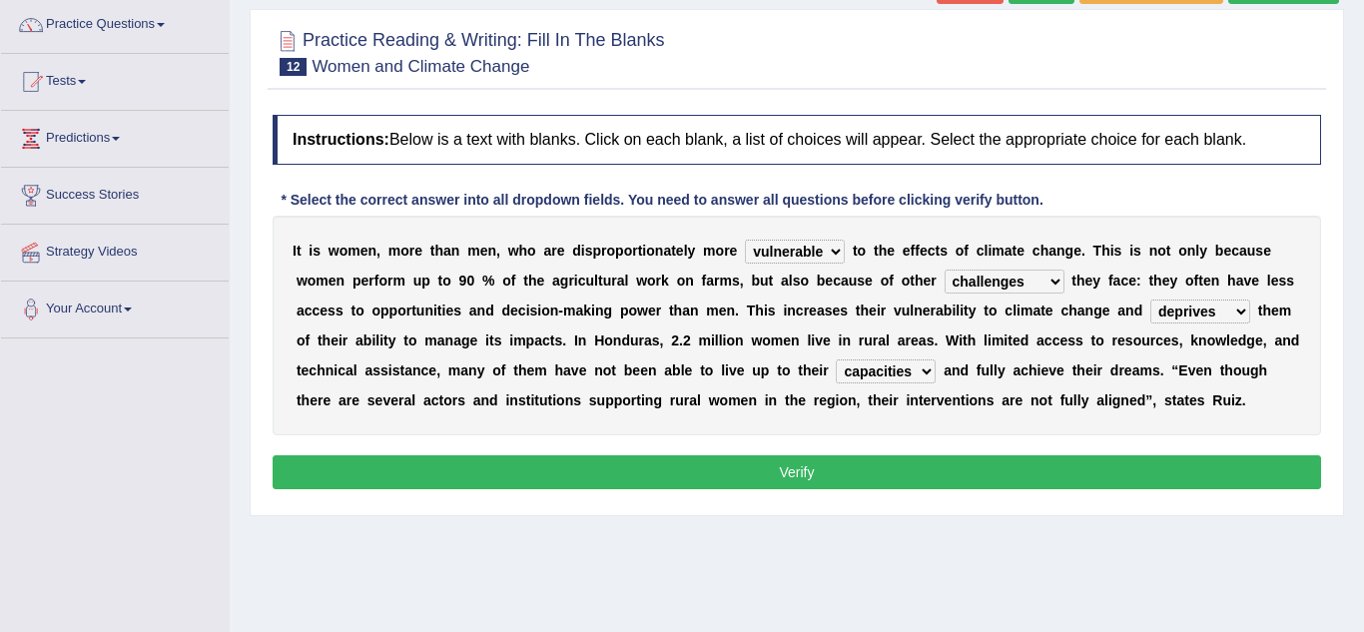
scroll to position [160, 0]
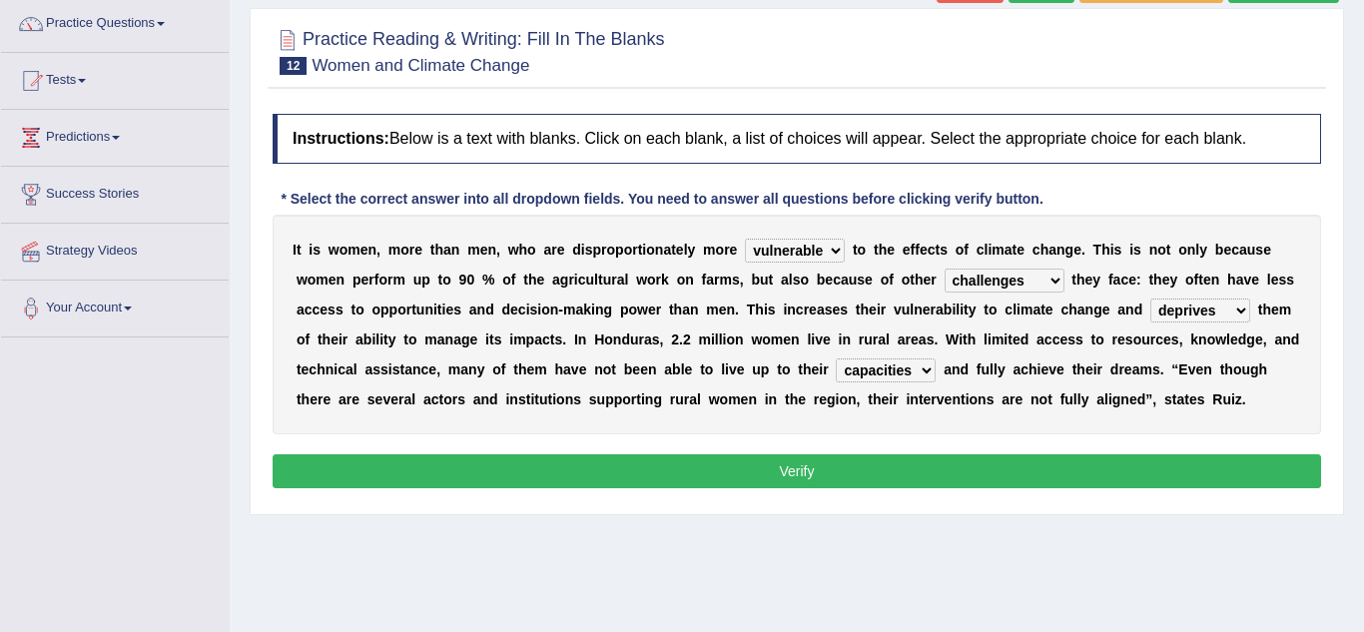
click at [832, 476] on button "Verify" at bounding box center [797, 471] width 1049 height 34
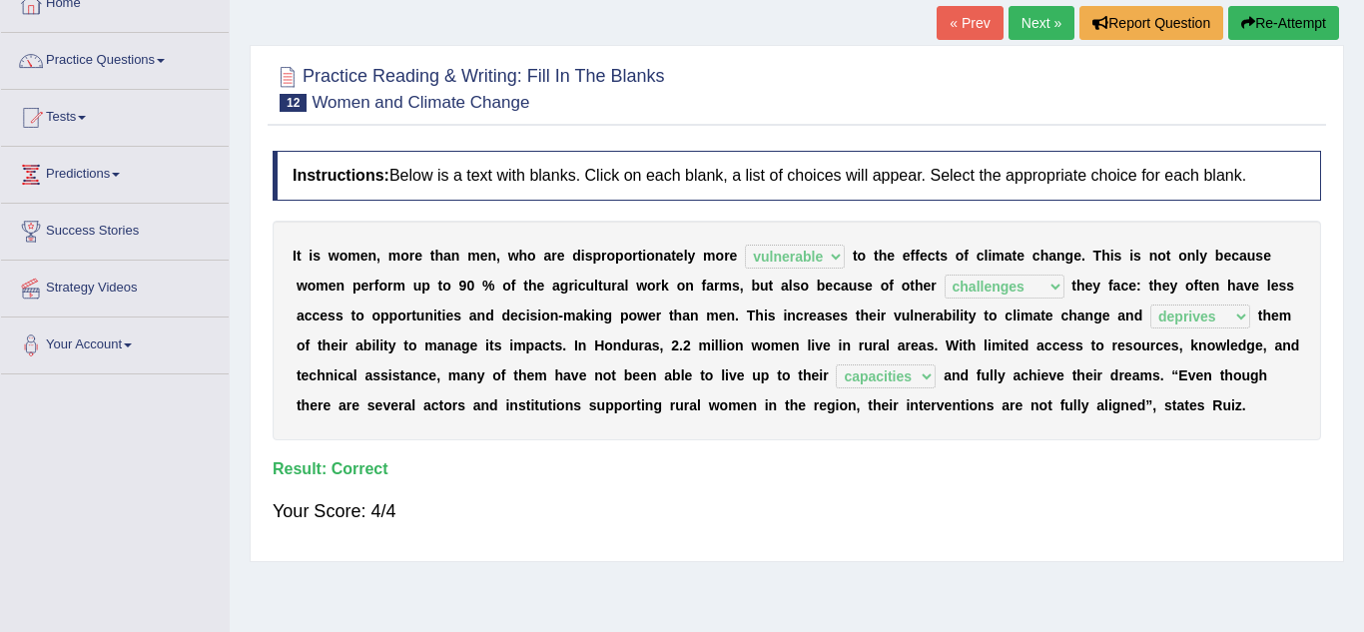
scroll to position [120, 0]
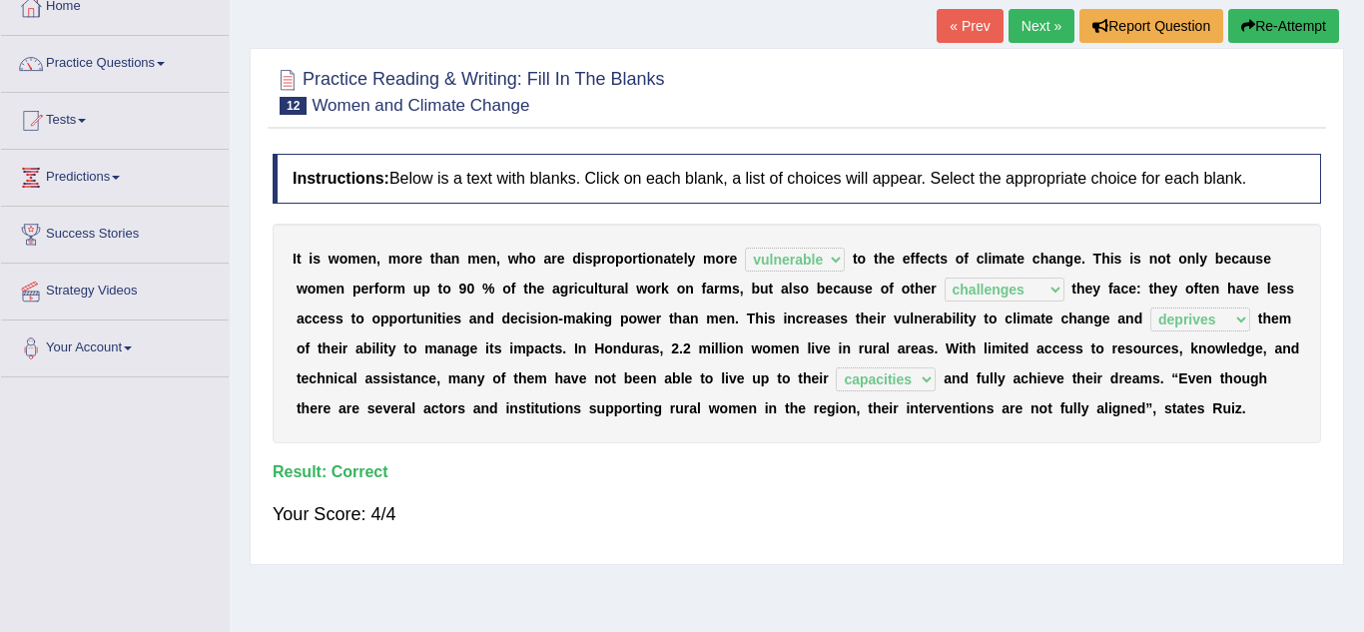
click at [1041, 29] on link "Next »" at bounding box center [1042, 26] width 66 height 34
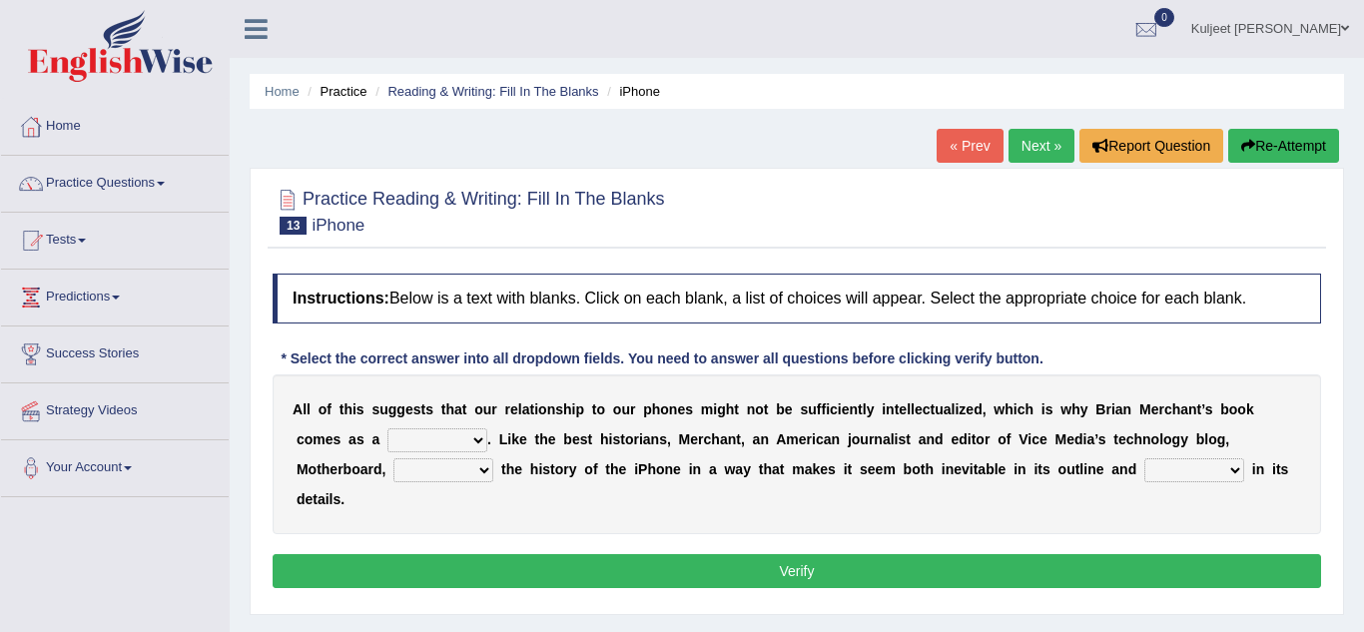
click at [388, 440] on select "privilege relief demotion flash" at bounding box center [437, 440] width 100 height 24
select select "privilege"
click at [387, 428] on select "privilege relief demotion flash" at bounding box center [437, 440] width 100 height 24
click at [493, 458] on select "enriches unpacks detours contorts" at bounding box center [443, 470] width 100 height 24
click at [1144, 474] on select "surprises surprised surprising surprise" at bounding box center [1194, 470] width 100 height 24
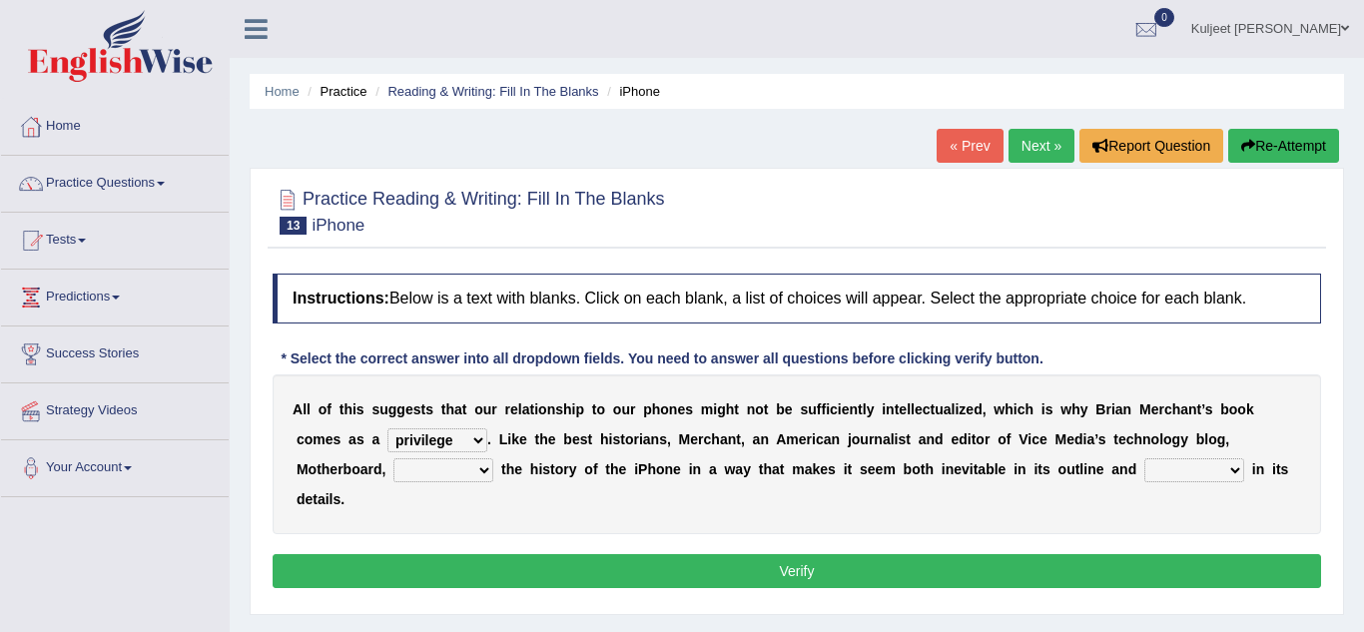
select select "surprising"
click at [1144, 458] on select "surprises surprised surprising surprise" at bounding box center [1194, 470] width 100 height 24
click at [493, 458] on select "enriches unpacks detours contorts" at bounding box center [443, 470] width 100 height 24
select select "unpacks"
click at [493, 458] on select "enriches unpacks detours contorts" at bounding box center [443, 470] width 100 height 24
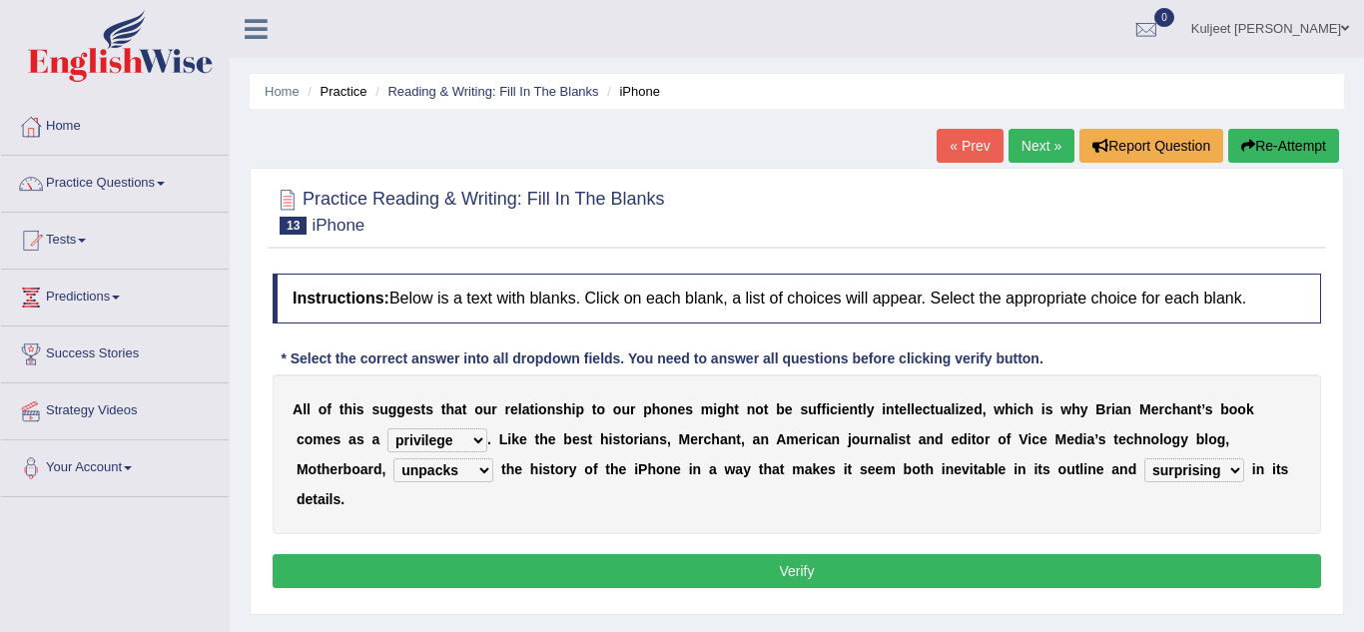
click at [1167, 554] on button "Verify" at bounding box center [797, 571] width 1049 height 34
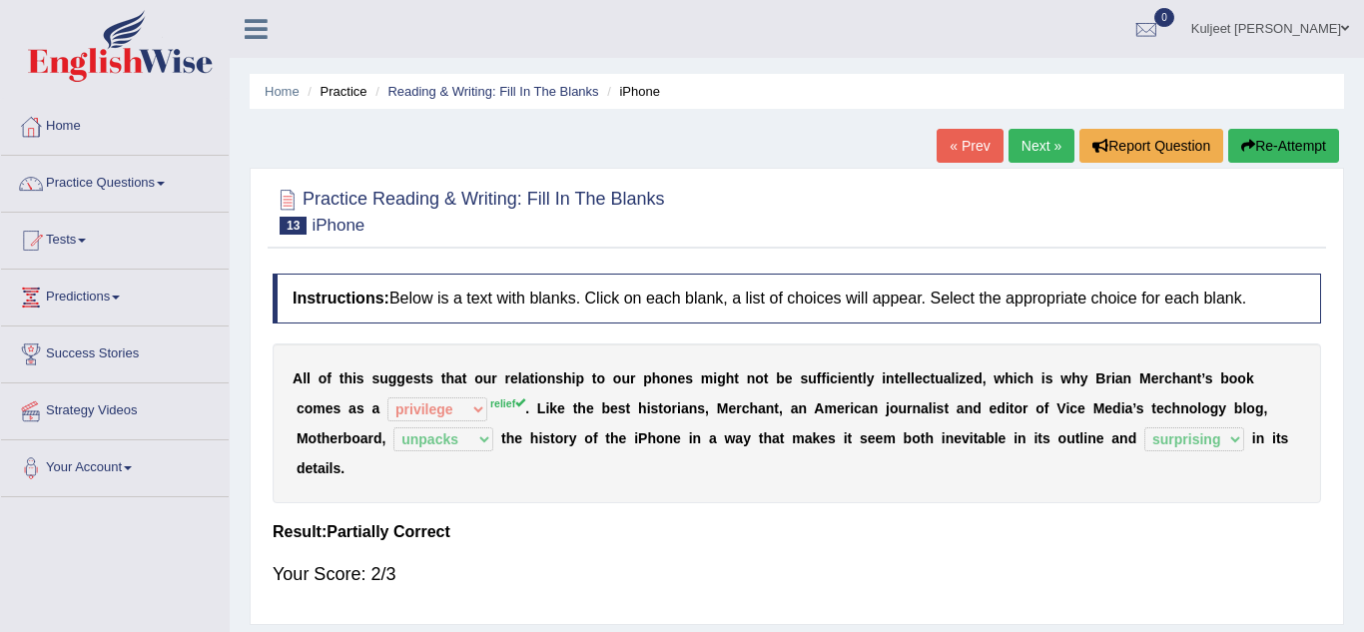
click at [1046, 159] on link "Next »" at bounding box center [1042, 146] width 66 height 34
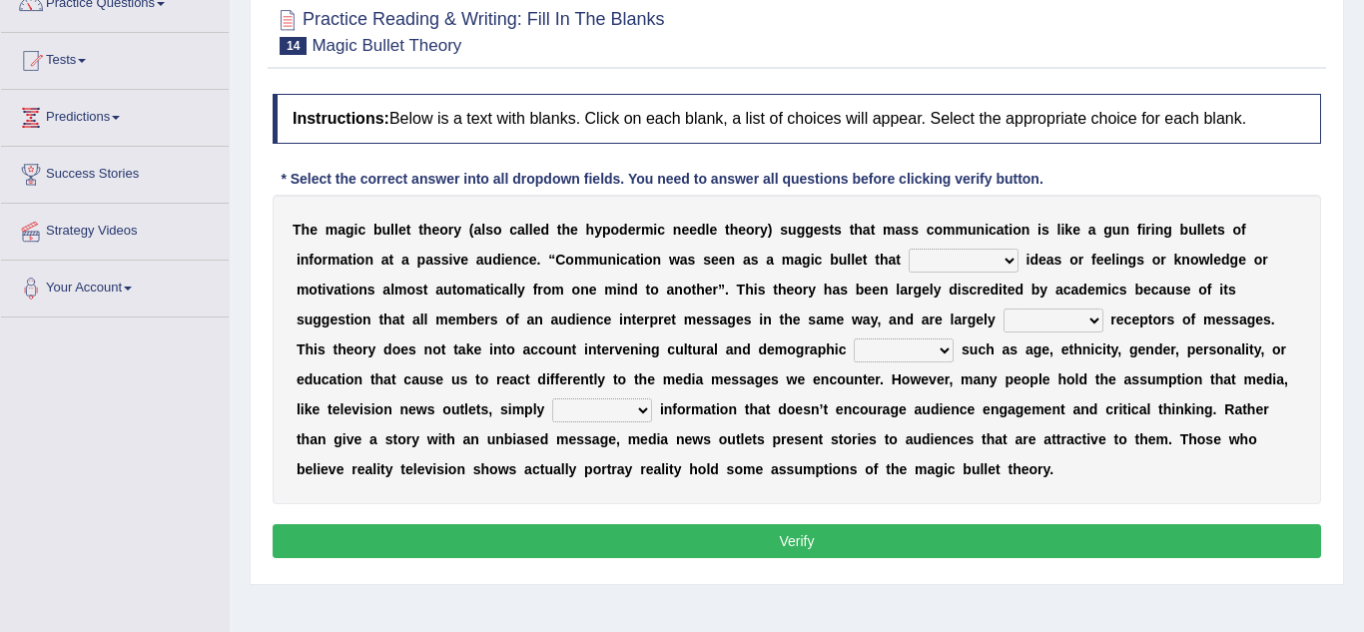
scroll to position [200, 0]
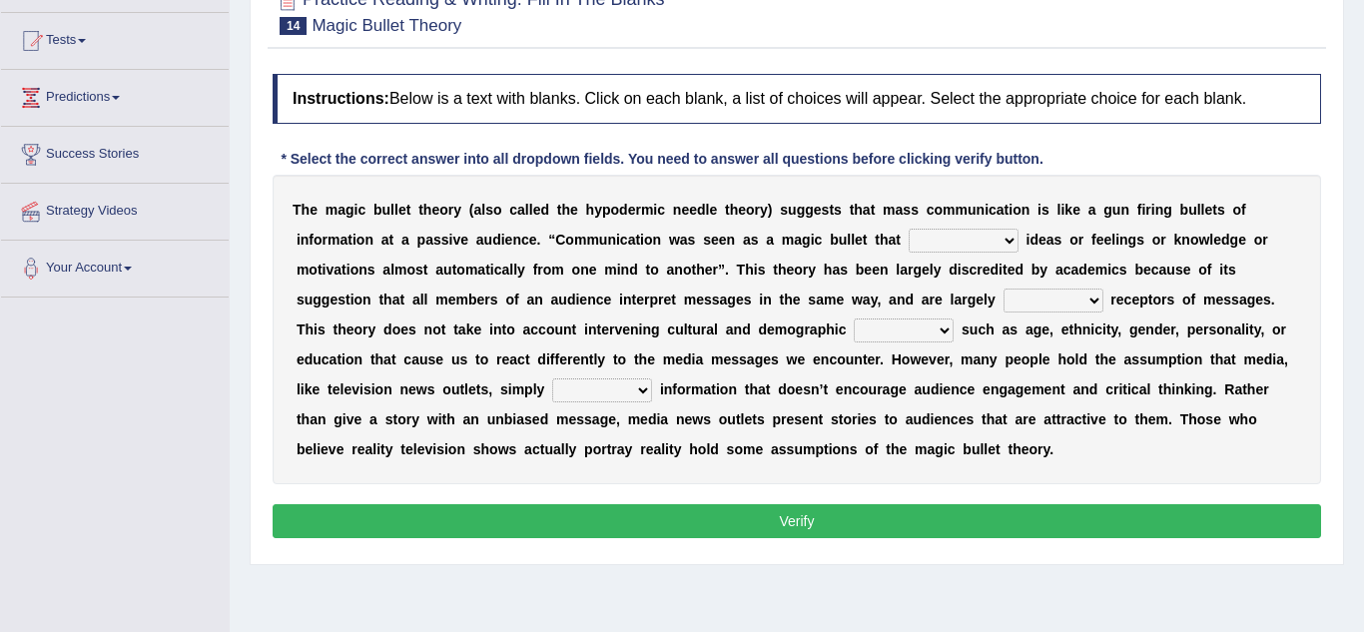
click at [909, 243] on select "transported translated transferred transformed" at bounding box center [964, 241] width 110 height 24
select select "translated"
click at [909, 229] on select "transported translated transferred transformed" at bounding box center [964, 241] width 110 height 24
click at [1004, 304] on select "negative active positive passive" at bounding box center [1054, 301] width 100 height 24
select select "active"
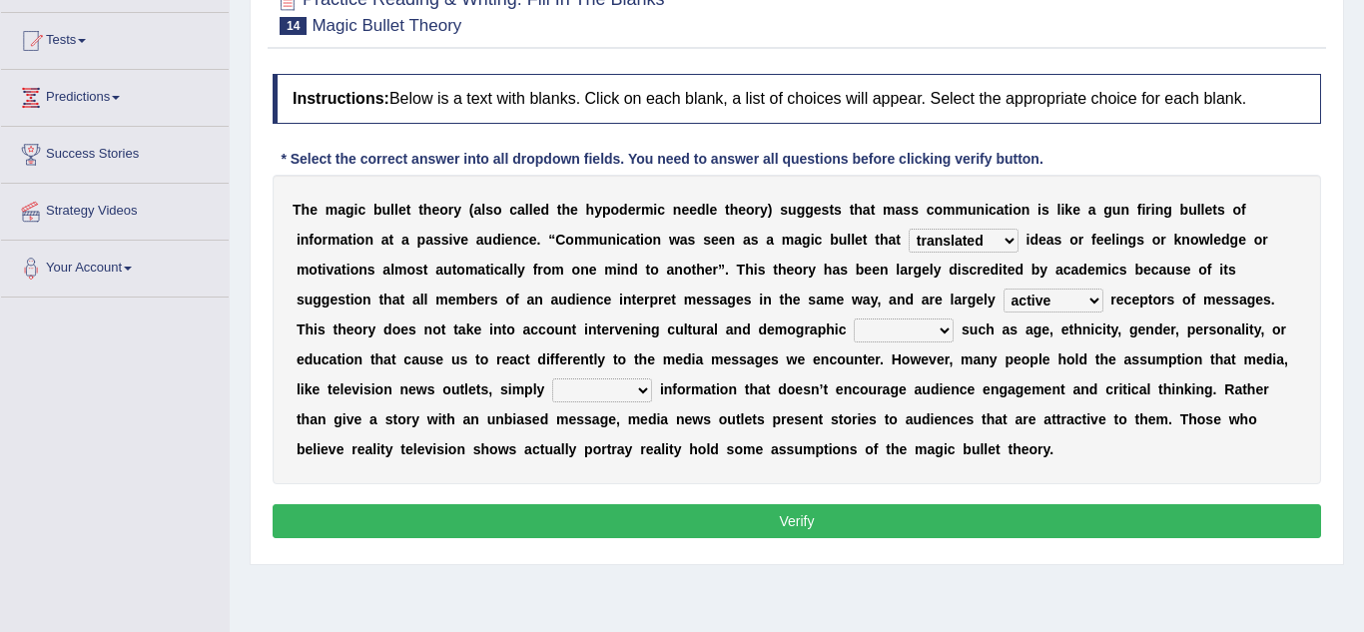
click at [1004, 289] on select "negative active positive passive" at bounding box center [1054, 301] width 100 height 24
click at [854, 331] on select "variables varies varieties variations" at bounding box center [904, 331] width 100 height 24
select select "variables"
click at [854, 319] on select "variables varies varieties variations" at bounding box center [904, 331] width 100 height 24
click at [652, 378] on select "respond resume release request" at bounding box center [602, 390] width 100 height 24
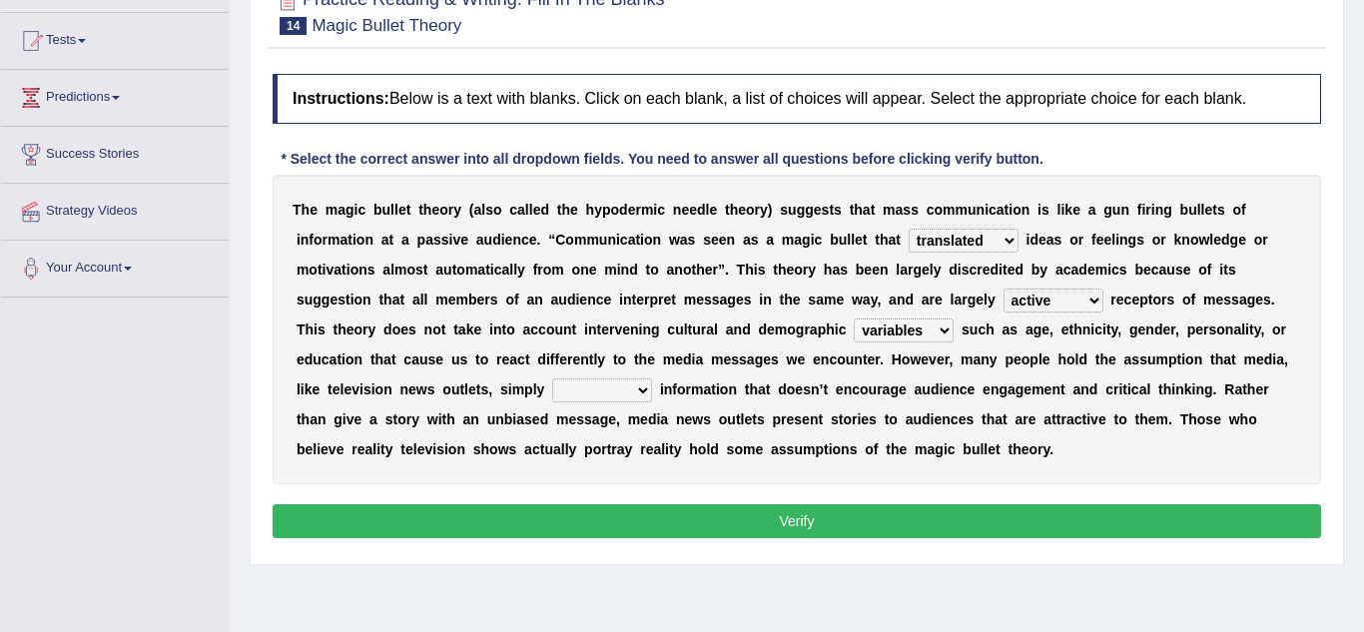
select select "release"
click at [652, 378] on select "respond resume release request" at bounding box center [602, 390] width 100 height 24
click at [971, 533] on button "Verify" at bounding box center [797, 521] width 1049 height 34
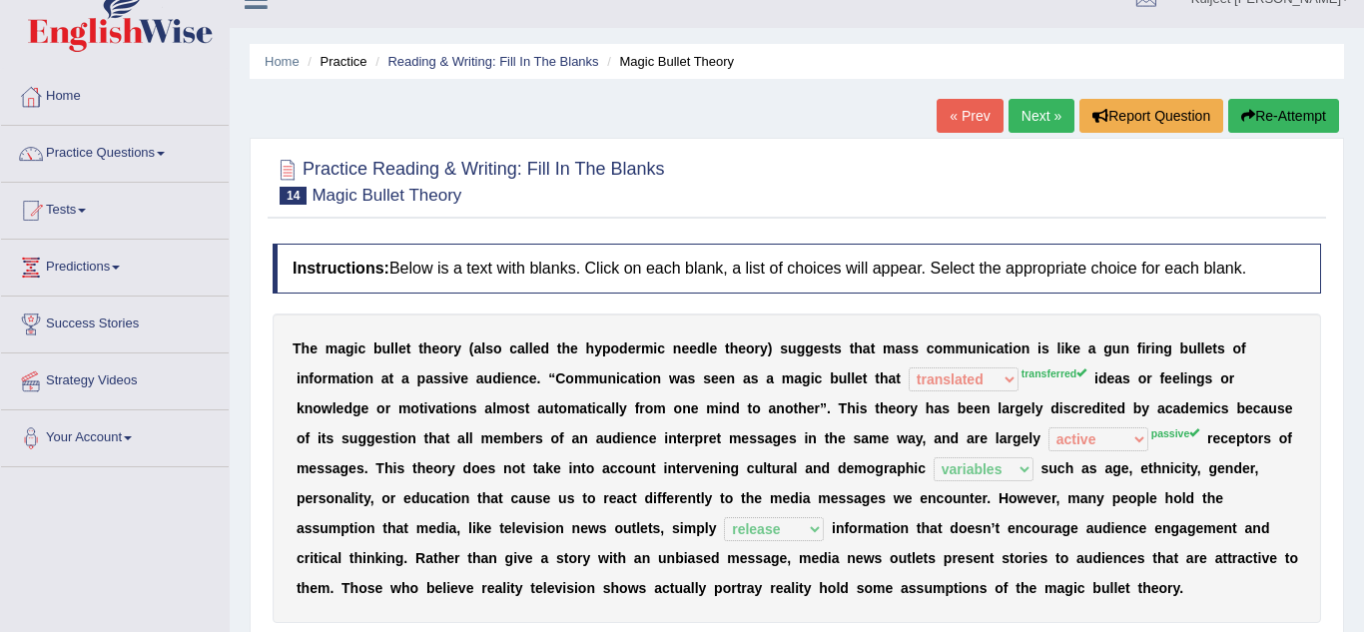
scroll to position [0, 0]
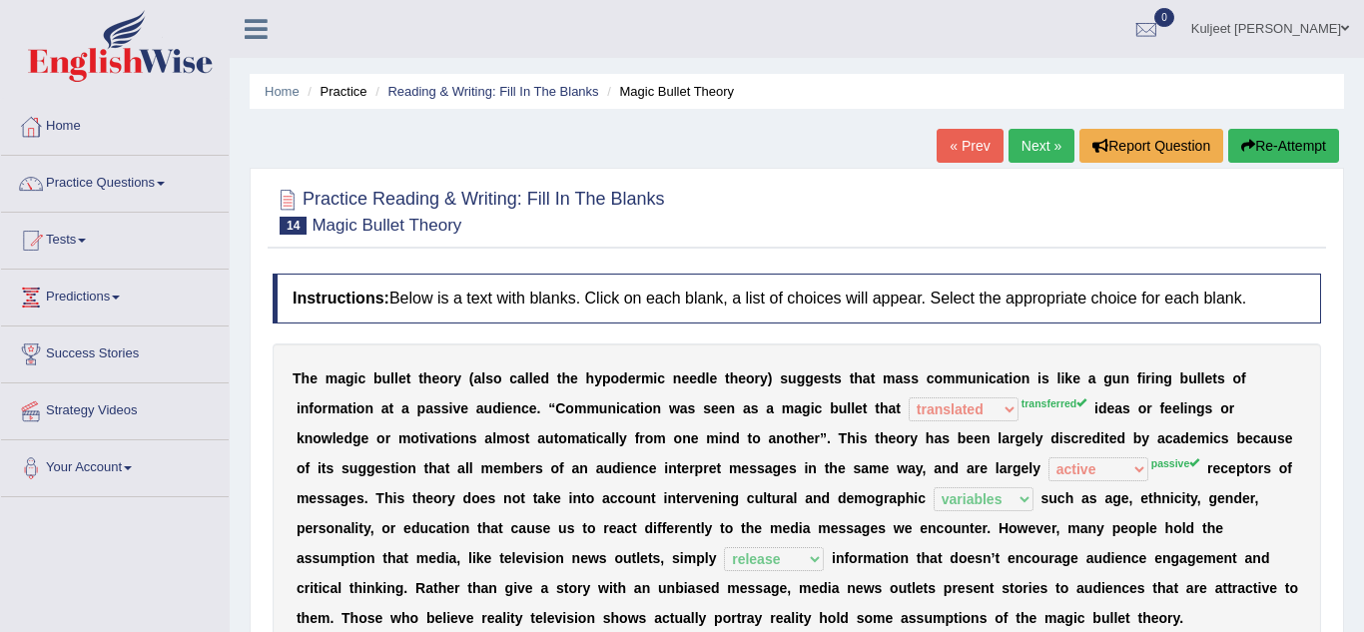
click at [1026, 151] on link "Next »" at bounding box center [1042, 146] width 66 height 34
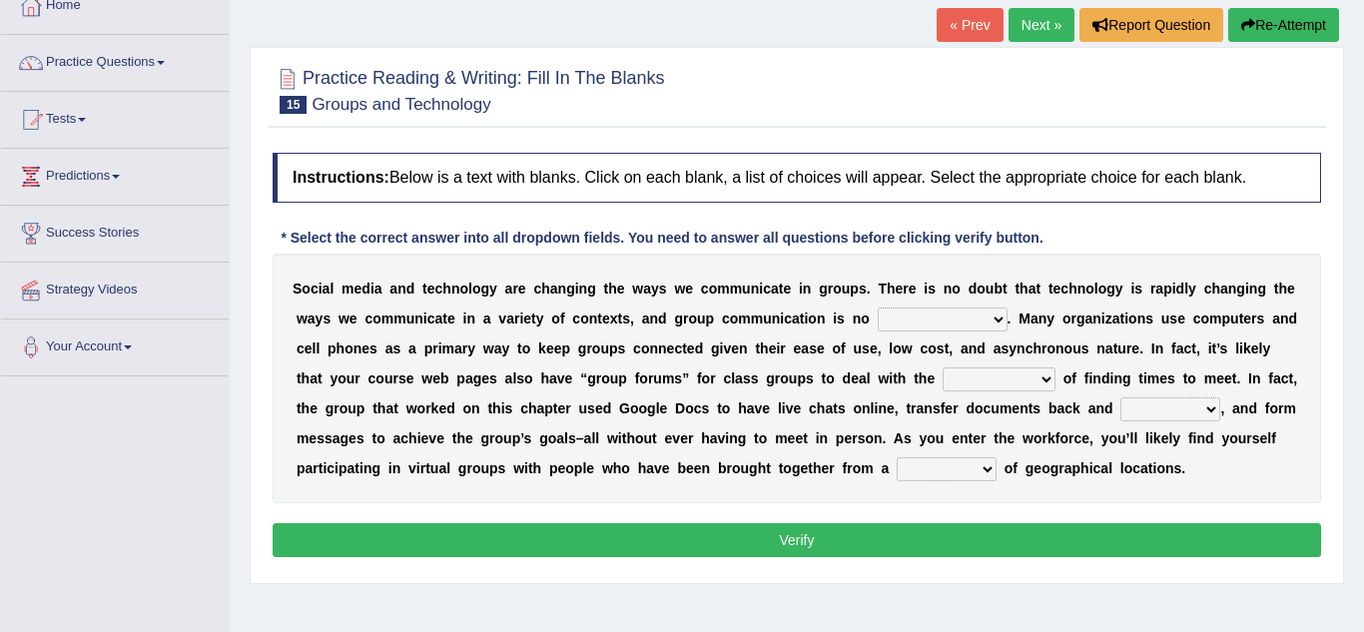
scroll to position [160, 0]
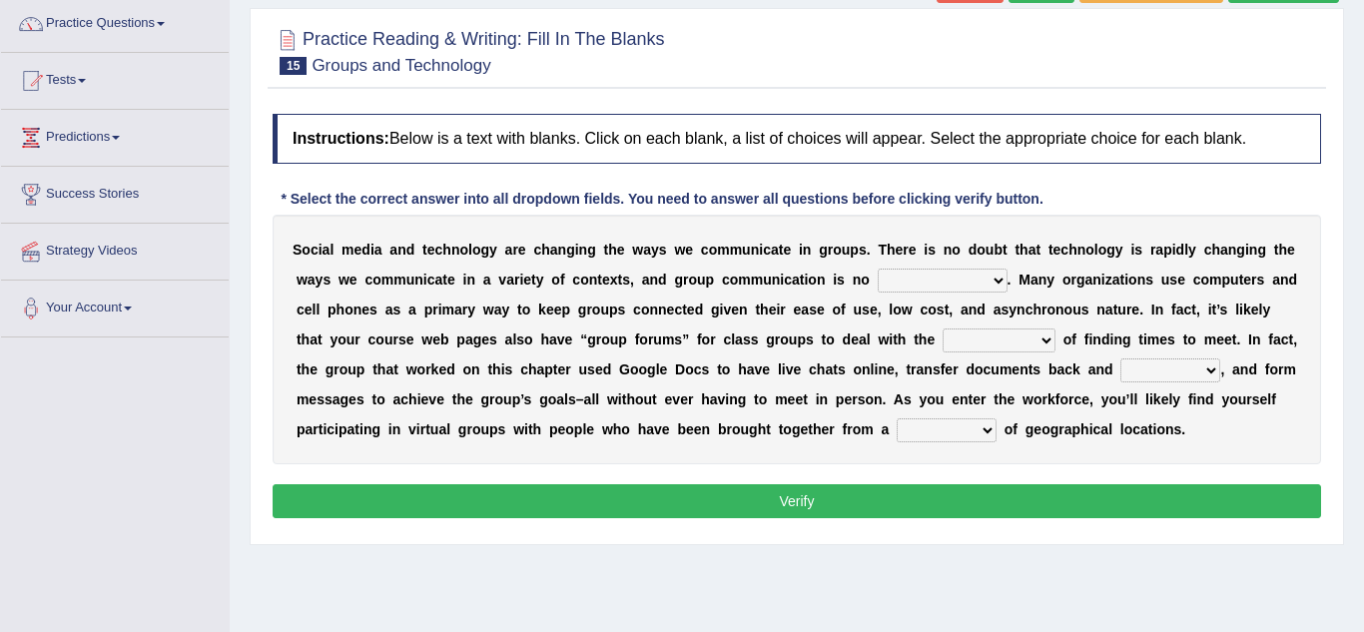
click at [890, 287] on select "exception exemplification extradition excursion" at bounding box center [943, 281] width 130 height 24
select select "exception"
click at [878, 269] on select "exception exemplification extradition excursion" at bounding box center [943, 281] width 130 height 24
click at [943, 339] on select "localities liabilities complexities causalities" at bounding box center [999, 341] width 113 height 24
select select "complexities"
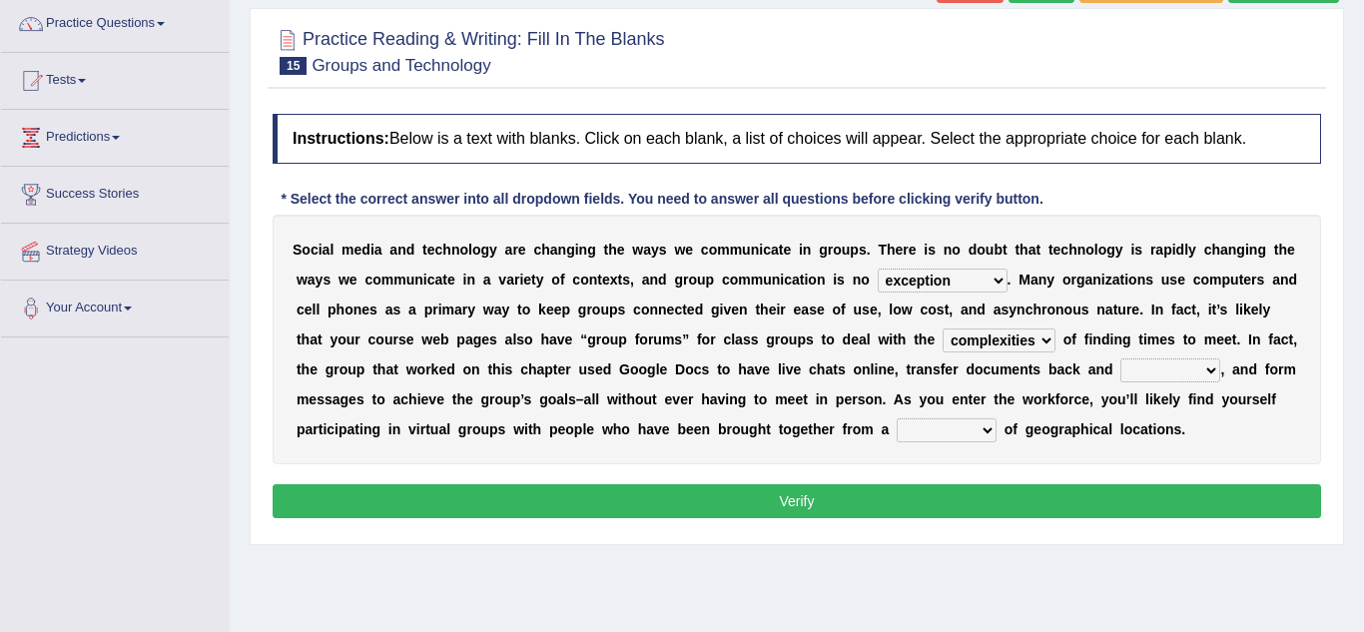
click at [943, 329] on select "localities liabilities complexities causalities" at bounding box center [999, 341] width 113 height 24
click at [1120, 369] on select "fill forth toward beyond" at bounding box center [1170, 371] width 100 height 24
select select "forth"
click at [1120, 359] on select "fill forth toward beyond" at bounding box center [1170, 371] width 100 height 24
click at [897, 430] on select "form variety kind variation" at bounding box center [947, 430] width 100 height 24
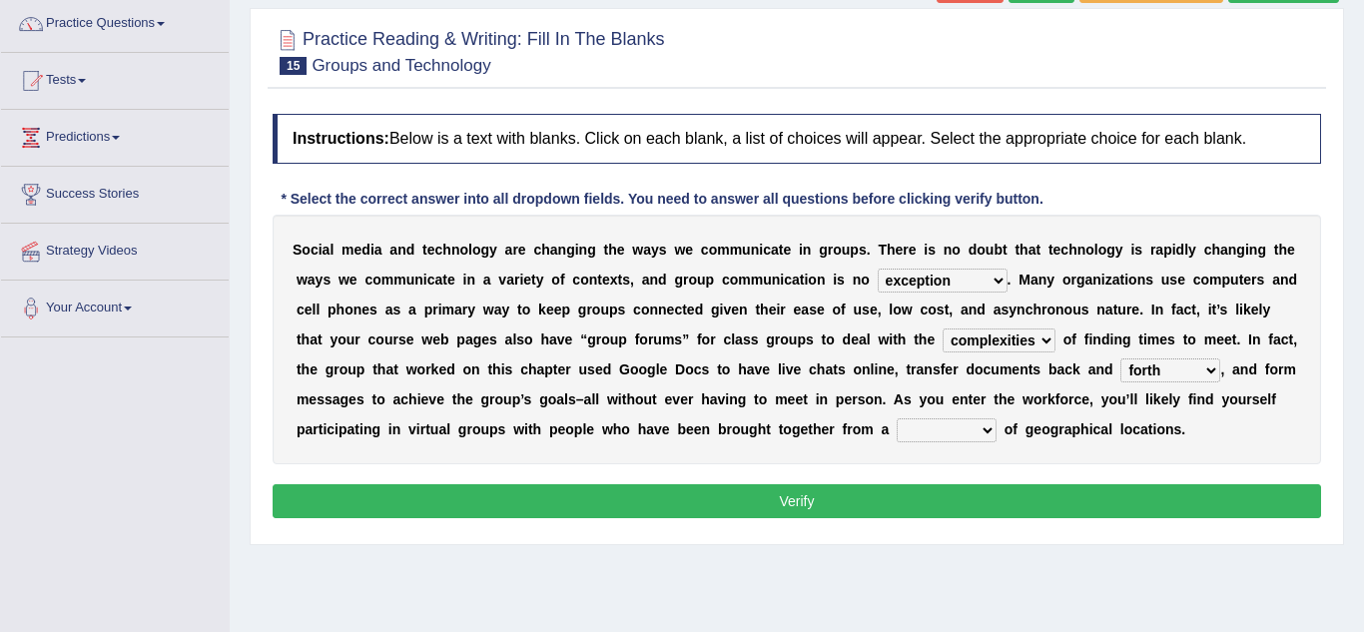
select select "variety"
click at [897, 418] on select "form variety kind variation" at bounding box center [947, 430] width 100 height 24
click at [547, 505] on button "Verify" at bounding box center [797, 501] width 1049 height 34
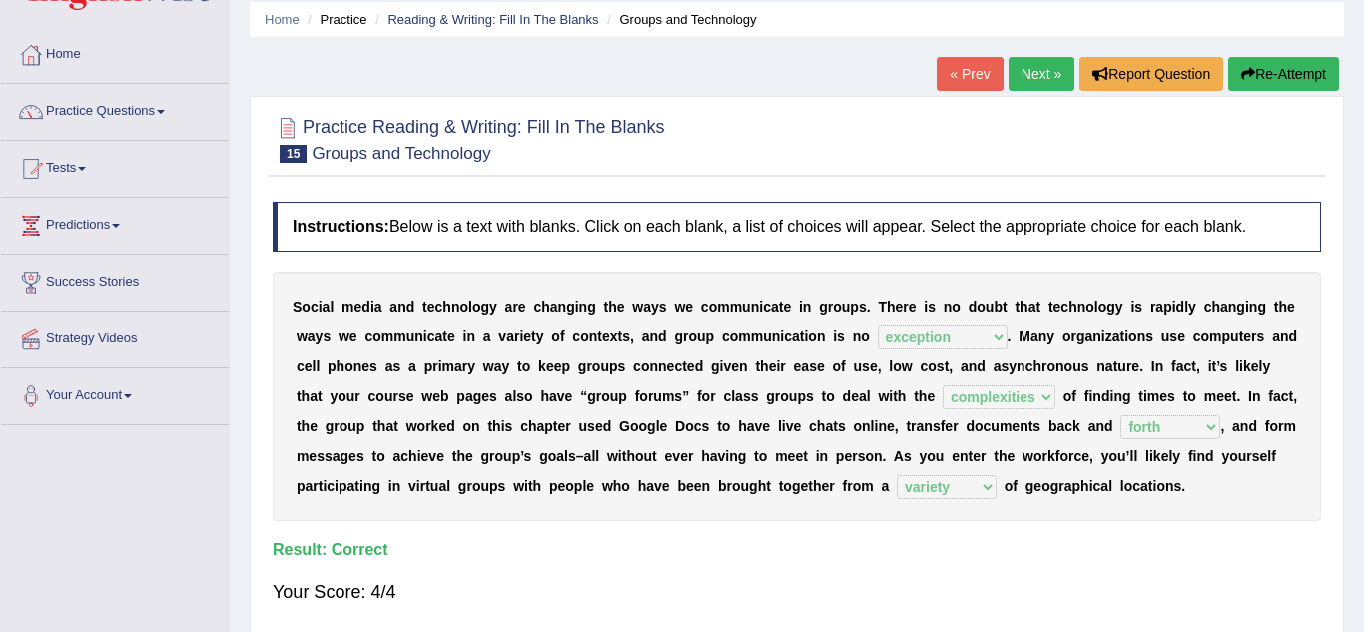
scroll to position [40, 0]
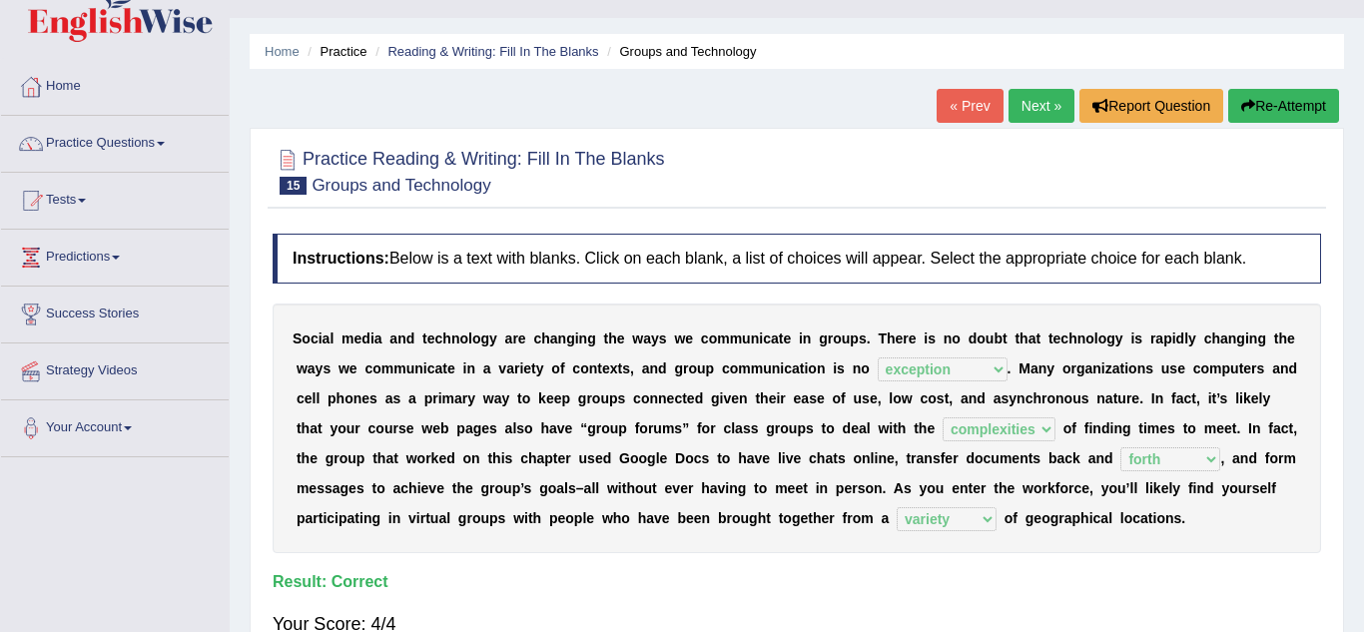
click at [1022, 107] on link "Next »" at bounding box center [1042, 106] width 66 height 34
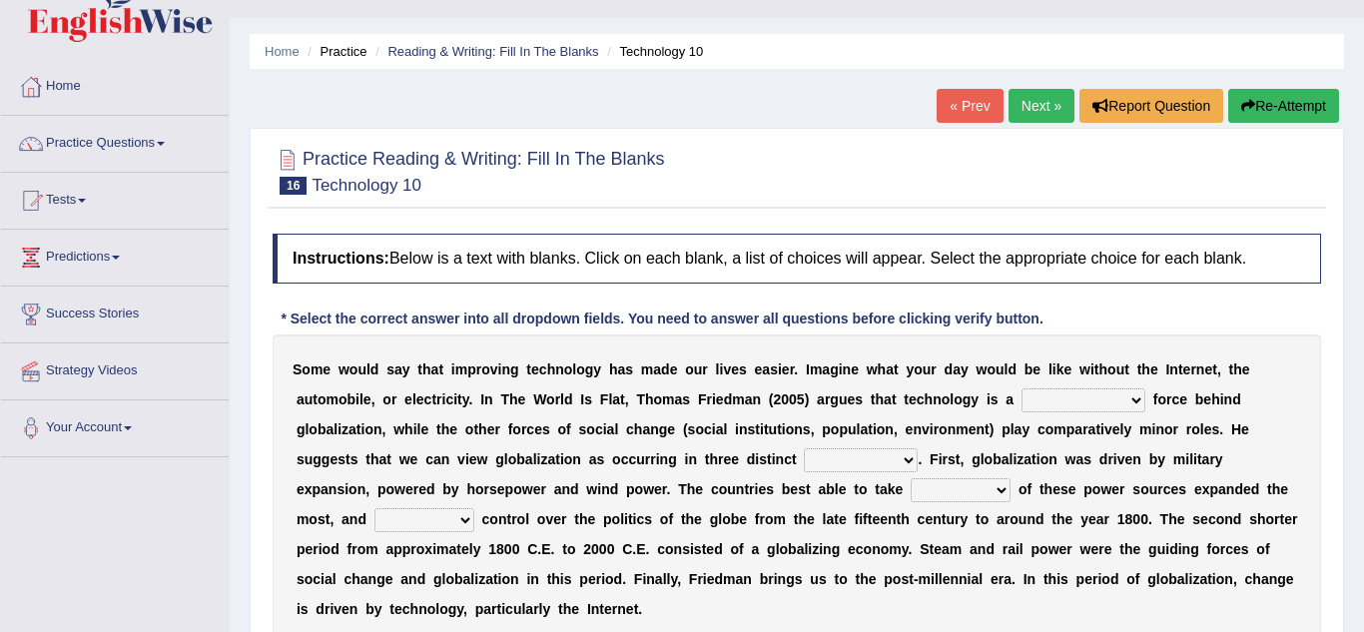
scroll to position [80, 0]
